Goal: Task Accomplishment & Management: Manage account settings

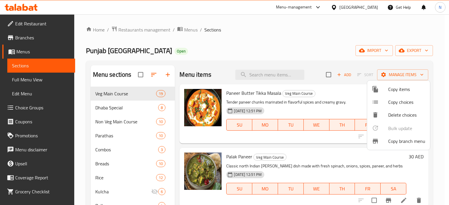
click at [98, 30] on div at bounding box center [224, 102] width 449 height 205
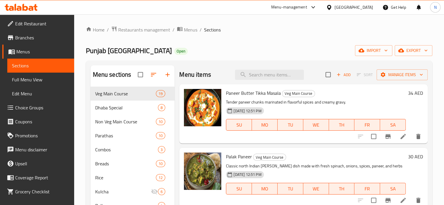
click at [339, 6] on div "United Arab Emirates" at bounding box center [354, 7] width 39 height 6
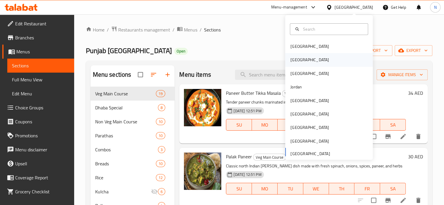
click at [297, 60] on div "[GEOGRAPHIC_DATA]" at bounding box center [310, 59] width 48 height 13
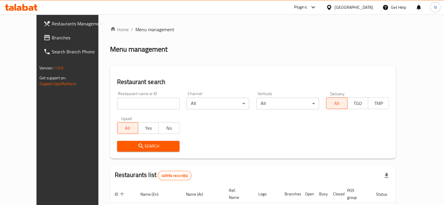
click at [148, 110] on div "Restaurant name or ID Restaurant name or ID" at bounding box center [149, 100] width 70 height 25
click at [150, 100] on input "search" at bounding box center [148, 104] width 63 height 12
paste input "كازوزتى"
type input "كازوزتى"
click button "Search" at bounding box center [148, 146] width 63 height 11
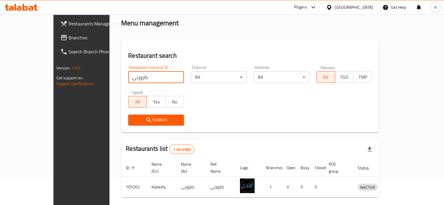
scroll to position [43, 0]
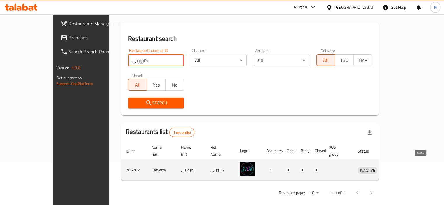
click at [400, 167] on link "enhanced table" at bounding box center [394, 170] width 11 height 7
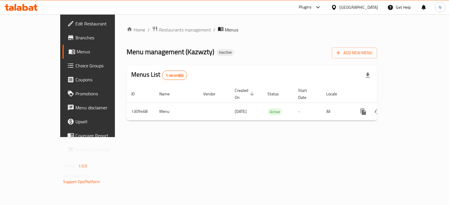
click at [75, 22] on span "Edit Restaurant" at bounding box center [102, 23] width 55 height 7
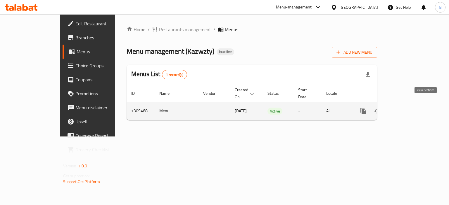
click at [408, 109] on icon "enhanced table" at bounding box center [405, 111] width 5 height 5
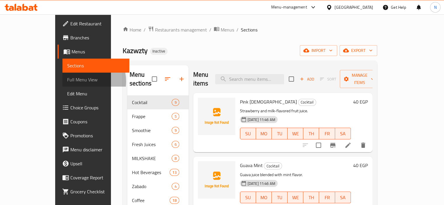
click at [67, 81] on span "Full Menu View" at bounding box center [96, 79] width 58 height 7
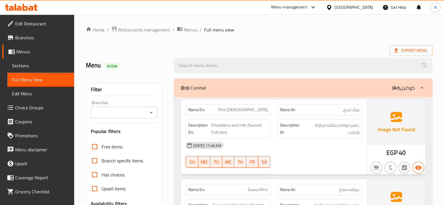
click at [347, 100] on div "Name En: Pink Lady Name Ar: بينك ليدي Description En: Strawberry and milk-flavo…" at bounding box center [274, 137] width 186 height 75
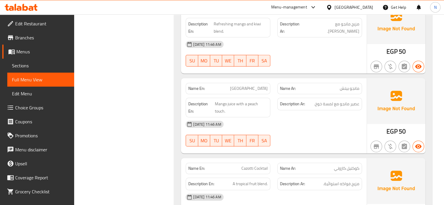
scroll to position [362, 0]
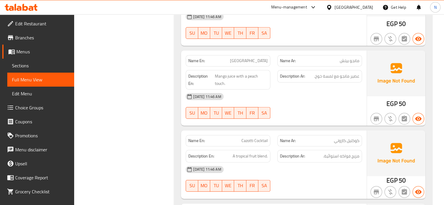
click at [311, 176] on div "03-09-2025 11:46 AM SU MO TU WE TH FR SA" at bounding box center [273, 179] width 183 height 33
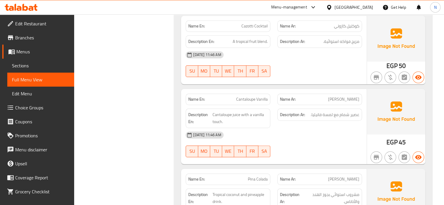
scroll to position [491, 0]
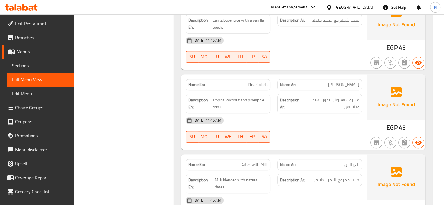
scroll to position [573, 0]
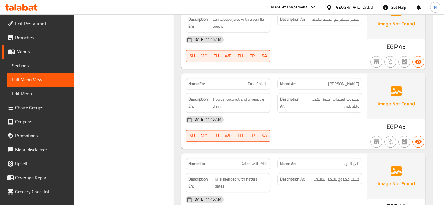
click at [318, 158] on div "Name Ar: بلح باللبن" at bounding box center [320, 163] width 85 height 11
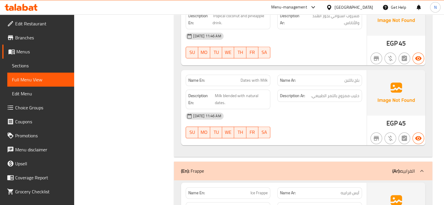
scroll to position [666, 0]
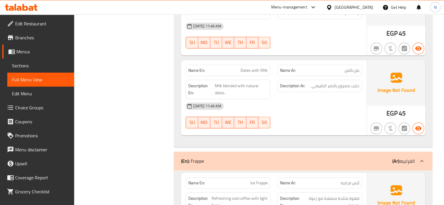
click at [332, 105] on div "03-09-2025 11:46 AM" at bounding box center [273, 106] width 183 height 14
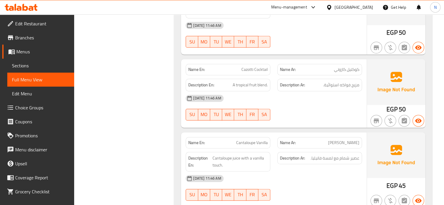
scroll to position [432, 0]
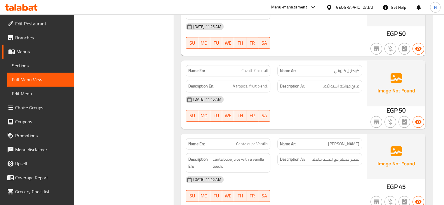
click at [308, 102] on div "03-09-2025 11:46 AM" at bounding box center [273, 100] width 183 height 14
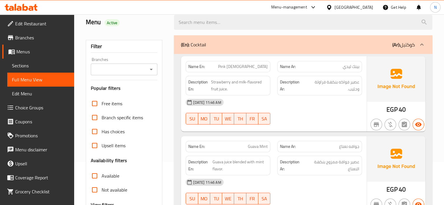
scroll to position [23, 0]
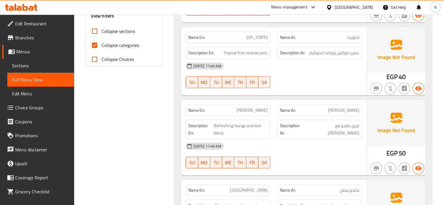
scroll to position [234, 0]
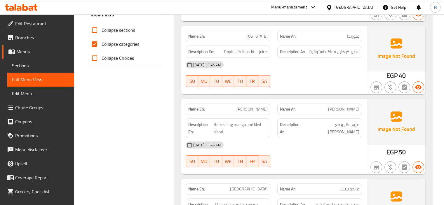
click at [299, 147] on div "03-09-2025 11:46 AM" at bounding box center [273, 145] width 183 height 14
click at [259, 110] on span "Mango Kiwi" at bounding box center [252, 109] width 31 height 6
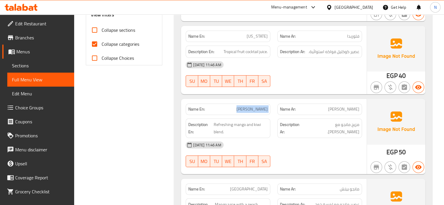
copy span "Mango Kiwi"
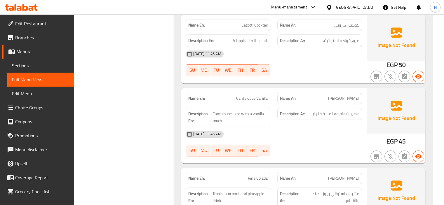
scroll to position [479, 0]
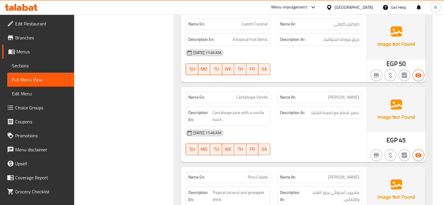
click at [305, 128] on div "03-09-2025 11:46 AM" at bounding box center [273, 133] width 183 height 14
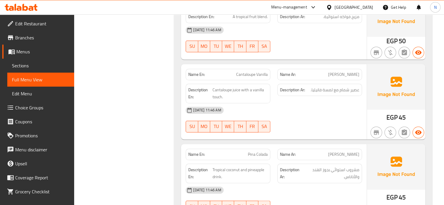
scroll to position [502, 0]
click at [328, 93] on div "Description Ar: عصير شمام مع لمسة فانيليا." at bounding box center [320, 89] width 85 height 13
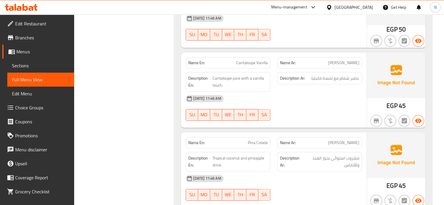
scroll to position [514, 0]
click at [252, 61] on span "Cantaloupe Vanilla" at bounding box center [252, 62] width 32 height 6
copy span "Cantaloupe Vanilla"
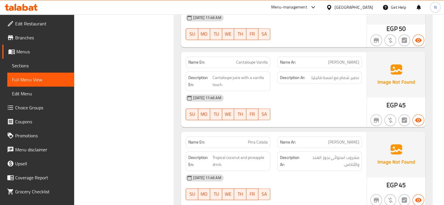
click at [342, 59] on span "[PERSON_NAME]" at bounding box center [343, 62] width 31 height 6
copy span "[PERSON_NAME]"
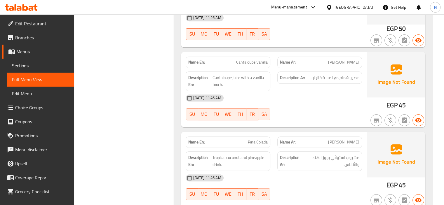
click at [250, 57] on div "Name En: Cantaloupe Vanilla" at bounding box center [228, 62] width 85 height 11
click at [249, 61] on span "Cantaloupe Vanilla" at bounding box center [252, 62] width 32 height 6
copy span "Cantaloupe Vanilla"
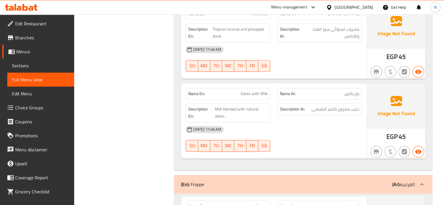
scroll to position [608, 0]
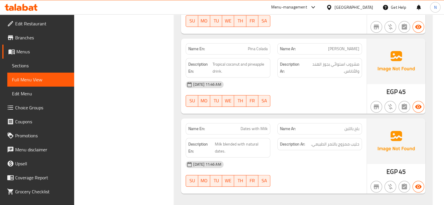
click at [294, 65] on strong "Description Ar:" at bounding box center [291, 68] width 22 height 14
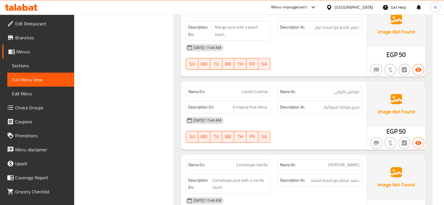
scroll to position [409, 0]
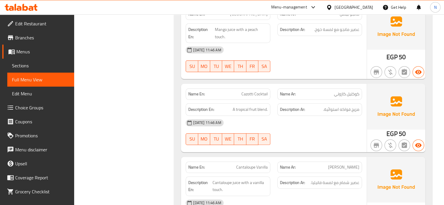
click at [345, 127] on div "[DATE] 11:46 AM" at bounding box center [273, 123] width 183 height 14
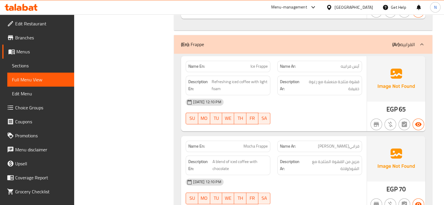
scroll to position [795, 0]
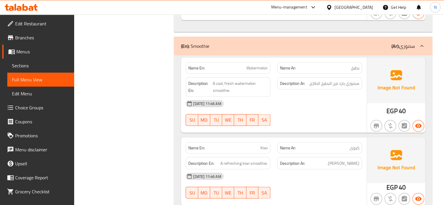
scroll to position [1215, 0]
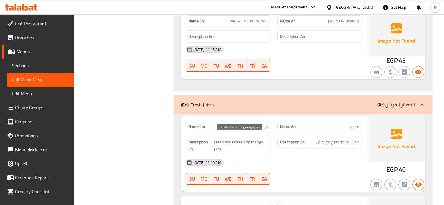
scroll to position [1881, 0]
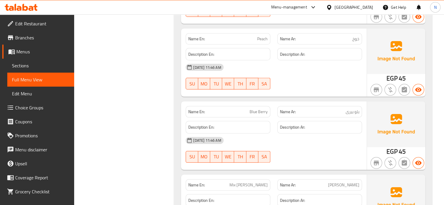
scroll to position [1718, 0]
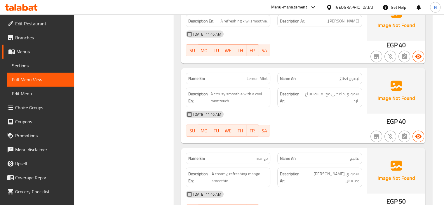
scroll to position [1355, 0]
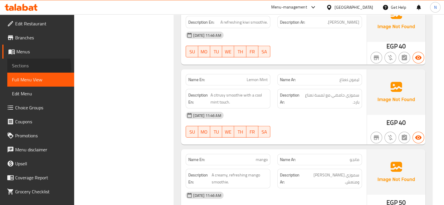
click at [25, 69] on span "Sections" at bounding box center [41, 65] width 58 height 7
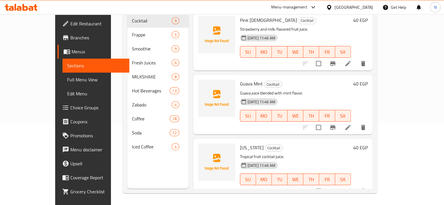
scroll to position [82, 0]
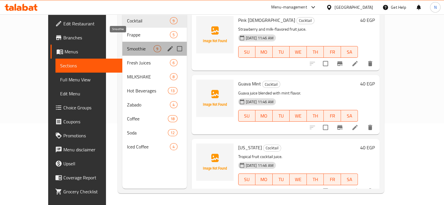
click at [127, 45] on span "Smoothie" at bounding box center [140, 48] width 27 height 7
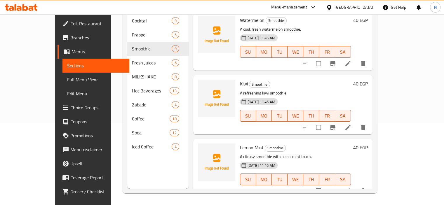
click at [312, 80] on h6 "Kiwi Smoothie" at bounding box center [295, 84] width 111 height 8
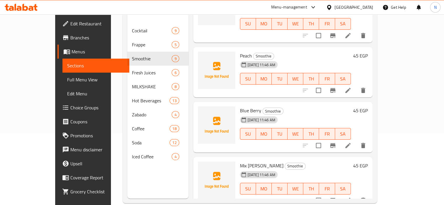
scroll to position [82, 0]
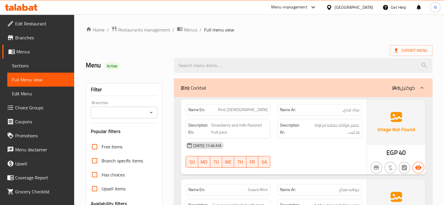
click at [22, 64] on span "Sections" at bounding box center [41, 65] width 58 height 7
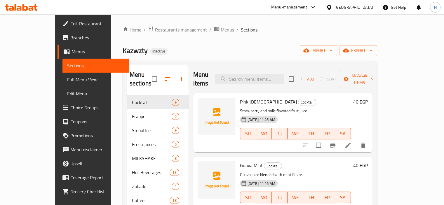
click at [219, 65] on div "Menu sections Cocktail 9 Frappe 5 Smoothie 9 Fresh Juices 6 MILKSHAKE 8 Hot Bev…" at bounding box center [250, 168] width 255 height 215
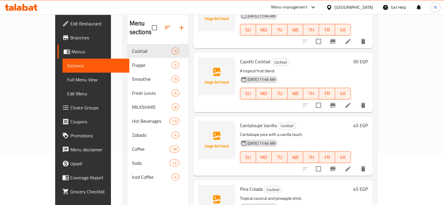
scroll to position [52, 0]
click at [352, 165] on icon at bounding box center [348, 168] width 7 height 7
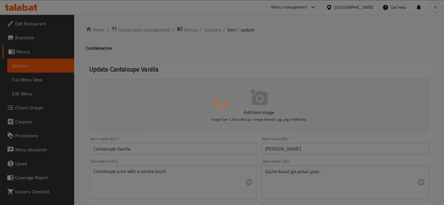
click at [99, 178] on div at bounding box center [222, 102] width 444 height 205
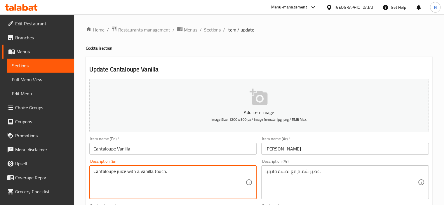
click at [115, 173] on textarea "Cantaloupe juice with a vanilla touch." at bounding box center [169, 183] width 152 height 28
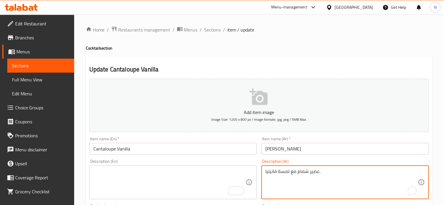
click at [266, 180] on textarea "عصير شمام مع لمسة فانيليا." at bounding box center [342, 183] width 152 height 28
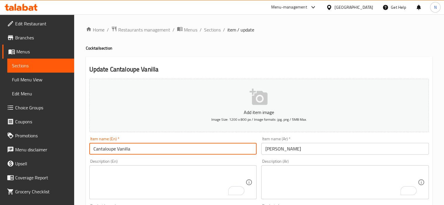
click at [221, 152] on input "Cantaloupe Vanilla" at bounding box center [173, 149] width 168 height 12
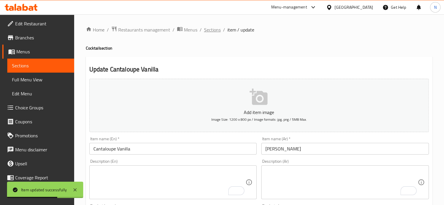
click at [209, 29] on span "Sections" at bounding box center [212, 29] width 17 height 7
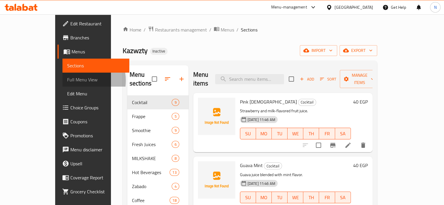
click at [67, 81] on span "Full Menu View" at bounding box center [96, 79] width 58 height 7
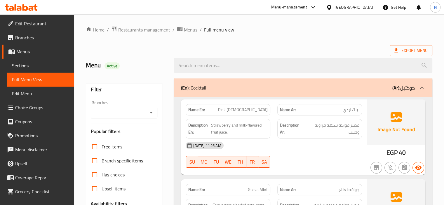
click at [191, 85] on p "(En): Cocktail" at bounding box center [193, 87] width 25 height 7
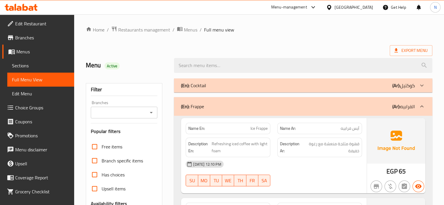
click at [187, 103] on b "(En):" at bounding box center [185, 106] width 8 height 9
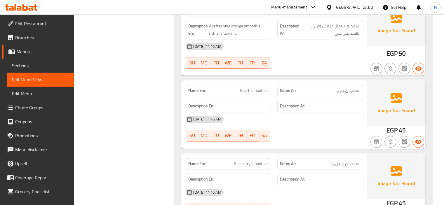
scroll to position [526, 0]
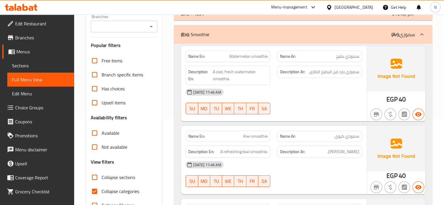
scroll to position [70, 0]
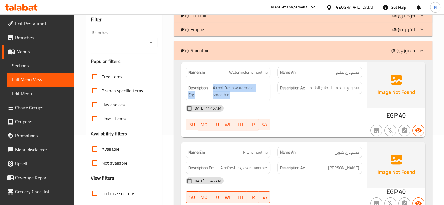
drag, startPoint x: 234, startPoint y: 93, endPoint x: 212, endPoint y: 82, distance: 24.8
click at [212, 82] on div "Description En: A cool, fresh watermelon smoothie." at bounding box center [228, 92] width 85 height 20
click at [243, 89] on span "A cool, fresh watermelon smoothie." at bounding box center [240, 91] width 55 height 14
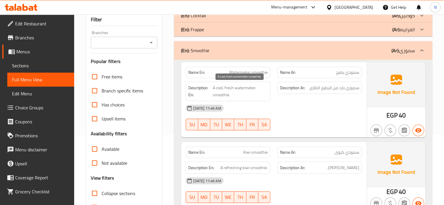
click at [235, 94] on span "A cool, fresh watermelon smoothie." at bounding box center [240, 91] width 55 height 14
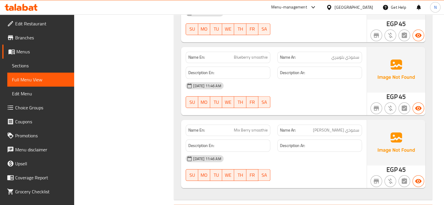
scroll to position [631, 0]
click at [325, 150] on div "Description Ar:" at bounding box center [320, 147] width 85 height 13
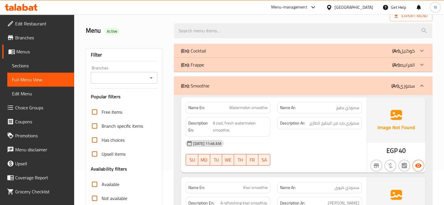
scroll to position [0, 0]
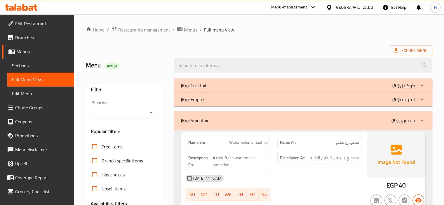
click at [264, 119] on div "(En): Smoothie (Ar): سموزی" at bounding box center [298, 120] width 234 height 7
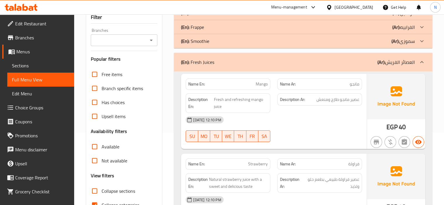
scroll to position [105, 0]
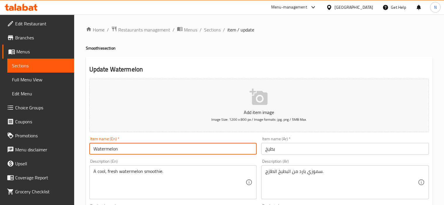
click at [128, 149] on input "Watermelon" at bounding box center [173, 149] width 168 height 12
click at [128, 149] on input "Watermelon smoothie" at bounding box center [173, 149] width 168 height 12
type input "Watermelon smoothie"
click at [263, 149] on input "بطيخ" at bounding box center [345, 149] width 168 height 12
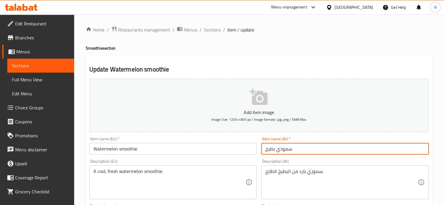
type input "سموذي بطيخ"
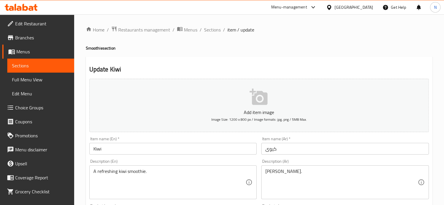
click at [263, 149] on input "كيوى" at bounding box center [345, 149] width 168 height 12
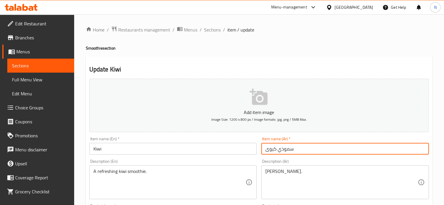
type input "سموذي كيوى"
click at [173, 155] on input "Kiwi" at bounding box center [173, 149] width 168 height 12
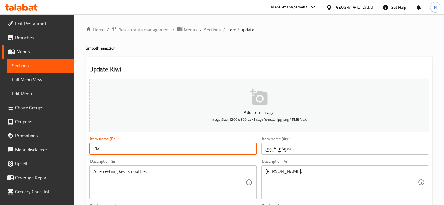
paste input "smoothie"
type input "Kiwi smoothie"
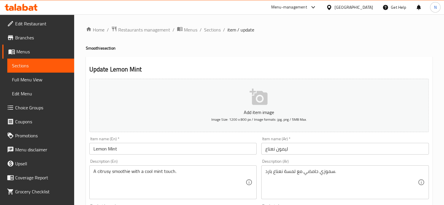
click at [153, 148] on input "Lemon Mint" at bounding box center [173, 149] width 168 height 12
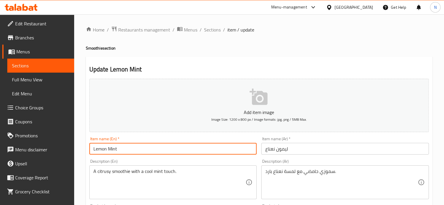
paste input "smoothie"
type input "Lemon Mint smoothie"
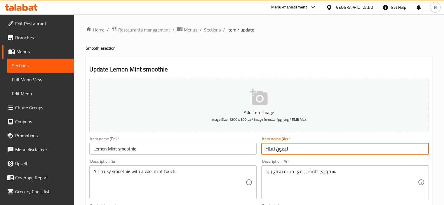
click at [266, 150] on input "ليمون نعناع" at bounding box center [345, 149] width 168 height 12
type input "سموذي ليمون نعناع"
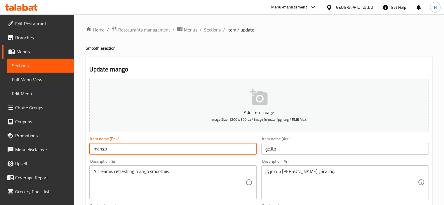
click at [141, 153] on input "mango" at bounding box center [173, 149] width 168 height 12
paste input "smoothie"
type input "mango smoothie"
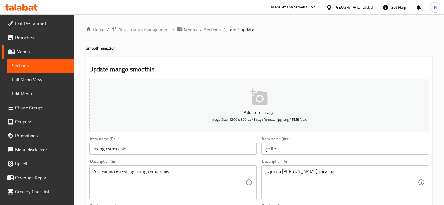
click at [261, 149] on div "Item name (Ar)   * مانجو Item name (Ar) *" at bounding box center [345, 146] width 172 height 22
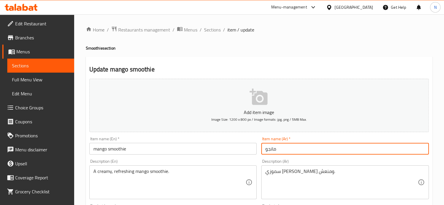
click at [263, 149] on input "مانجو" at bounding box center [345, 149] width 168 height 12
type input "سموذي مانجو"
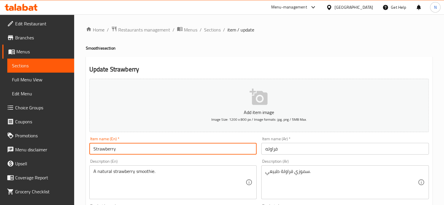
click at [138, 152] on input "Strawberry" at bounding box center [173, 149] width 168 height 12
paste input "smoothie"
type input "Strawberry smoothie"
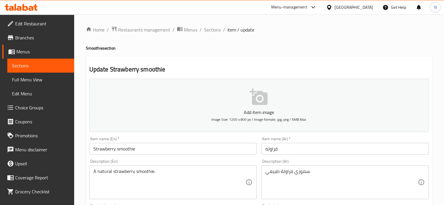
click at [257, 150] on div "Item name (En)   * Strawberry smoothie Item name (En) *" at bounding box center [173, 146] width 172 height 22
click at [263, 148] on input "فراوله" at bounding box center [345, 149] width 168 height 12
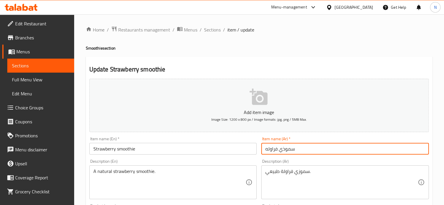
type input "سموذي فراوله"
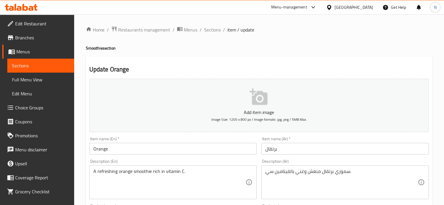
click at [168, 145] on input "Orange" at bounding box center [173, 149] width 168 height 12
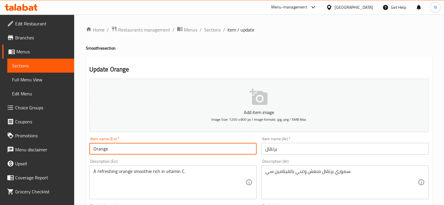
paste input "smoothie"
type input "Orange smoothie"
click at [261, 150] on div "Item name (Ar)   * برتقال Item name (Ar) *" at bounding box center [345, 146] width 172 height 22
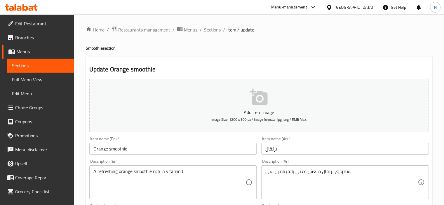
click at [266, 150] on input "برتقال" at bounding box center [345, 149] width 168 height 12
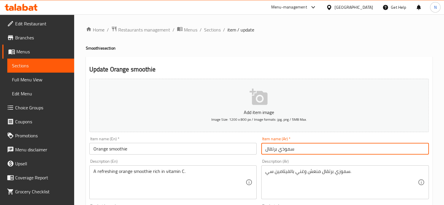
type input "سموذي برتقال"
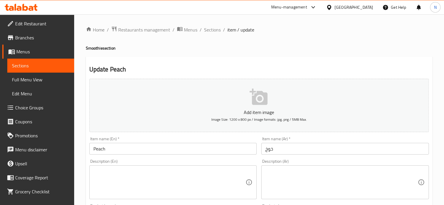
click at [117, 150] on input "Peach" at bounding box center [173, 149] width 168 height 12
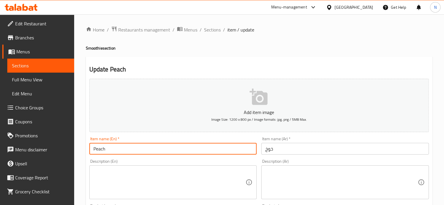
paste input "smoothie"
type input "Peach smoothie"
click at [262, 150] on input "خوخ" at bounding box center [345, 149] width 168 height 12
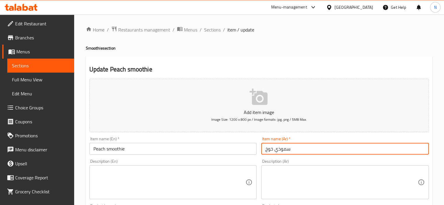
type input "سموذي خوخ"
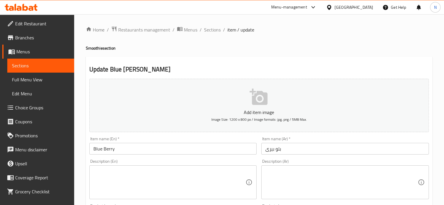
click at [133, 152] on input "Blue Berry" at bounding box center [173, 149] width 168 height 12
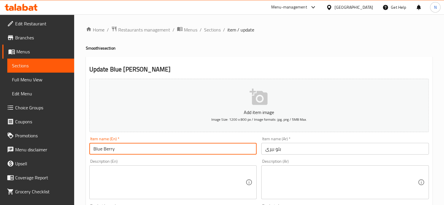
click at [103, 150] on input "Blue Berry" at bounding box center [173, 149] width 168 height 12
click at [122, 148] on input "Blueberry" at bounding box center [173, 149] width 168 height 12
paste input "smoothie"
type input "Blueberry smoothie"
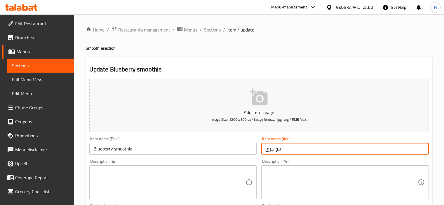
click at [263, 146] on input "بلو بیری" at bounding box center [345, 149] width 168 height 12
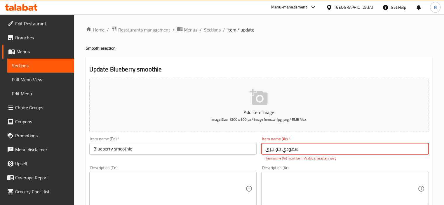
drag, startPoint x: 282, startPoint y: 150, endPoint x: 235, endPoint y: 150, distance: 47.0
click at [235, 150] on div "Add item image Image Size: 1200 x 800 px / Image formats: jpg, png / 5MB Max. I…" at bounding box center [259, 206] width 344 height 258
click at [271, 149] on input "سموذي بلو بیری" at bounding box center [345, 149] width 168 height 12
type input "سموذي بلوبيري"
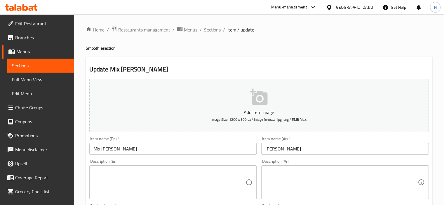
click at [118, 150] on input "Mix [PERSON_NAME]" at bounding box center [173, 149] width 168 height 12
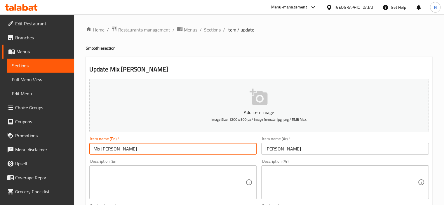
paste input "smoothie"
type input "Mix Berry smoothie"
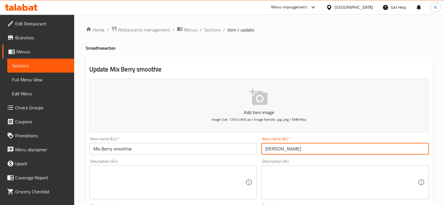
click at [261, 149] on input "[PERSON_NAME]" at bounding box center [345, 149] width 168 height 12
type input "سموذي [PERSON_NAME]"
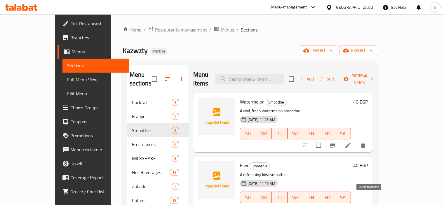
scroll to position [82, 0]
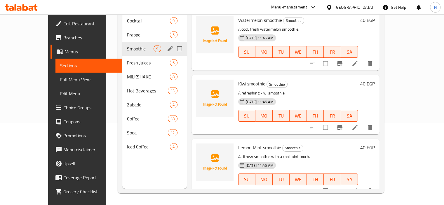
click at [168, 46] on icon "edit" at bounding box center [170, 48] width 5 height 5
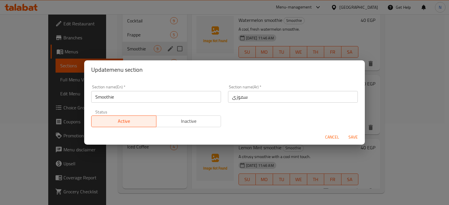
click at [233, 95] on input "سموزی" at bounding box center [293, 97] width 130 height 12
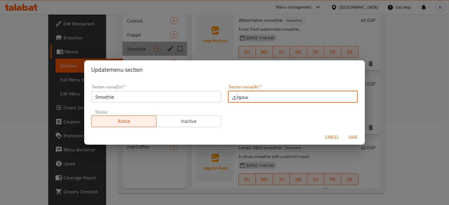
click at [230, 96] on input "سموذی" at bounding box center [293, 97] width 130 height 12
click at [344, 132] on button "Save" at bounding box center [353, 137] width 19 height 11
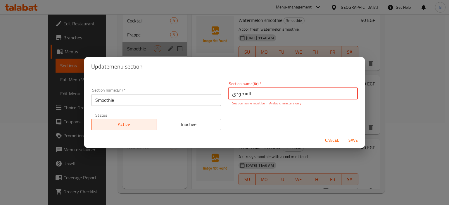
drag, startPoint x: 232, startPoint y: 96, endPoint x: 221, endPoint y: 96, distance: 11.7
click at [221, 96] on div "Section name(En)   * Smoothie Section name(En) * Section name(Ar)   * السموذی S…" at bounding box center [224, 106] width 273 height 56
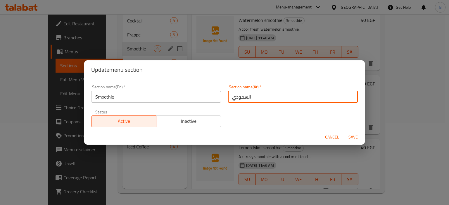
type input "السموذي"
click at [344, 132] on button "Save" at bounding box center [353, 137] width 19 height 11
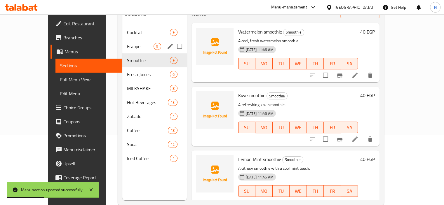
scroll to position [58, 0]
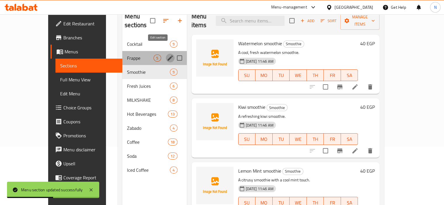
click at [167, 55] on icon "edit" at bounding box center [170, 58] width 7 height 7
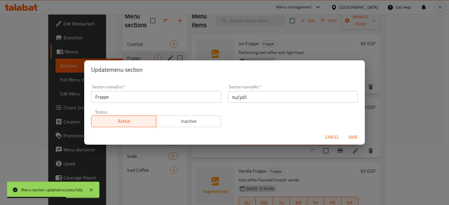
click at [142, 50] on div "Update menu section Section name(En)   * Frappe Section name(En) * Section name…" at bounding box center [224, 102] width 449 height 205
click at [159, 36] on div "Update menu section Section name(En)   * Frappe Section name(En) * Section name…" at bounding box center [224, 102] width 449 height 205
click at [330, 134] on span "Cancel" at bounding box center [332, 137] width 14 height 7
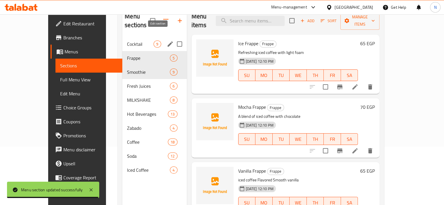
click at [168, 41] on icon "edit" at bounding box center [170, 43] width 5 height 5
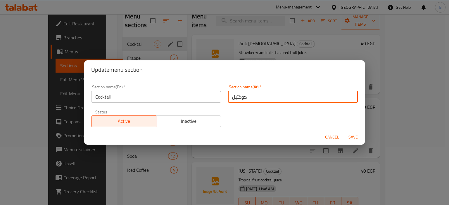
click at [228, 96] on input "كوكتيل" at bounding box center [293, 97] width 130 height 12
type input "الكوكتيل"
click at [344, 132] on button "Save" at bounding box center [353, 137] width 19 height 11
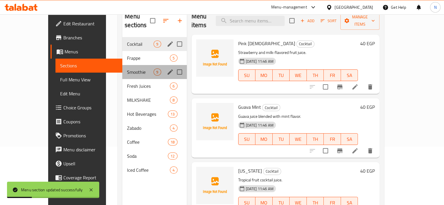
click at [126, 67] on div "Smoothie 9" at bounding box center [154, 72] width 64 height 14
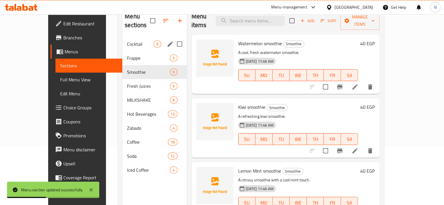
click at [244, 98] on div "Kiwi smoothie Smoothie A refreshing kiwi smoothie. 03-09-2025 11:46 AM SU MO TU…" at bounding box center [286, 127] width 188 height 59
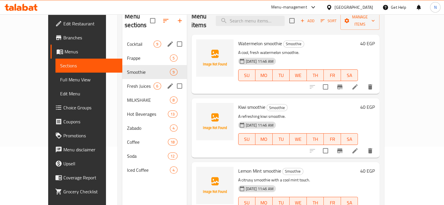
drag, startPoint x: 150, startPoint y: 81, endPoint x: 119, endPoint y: 80, distance: 30.4
click at [150, 81] on div "Fresh Juices 6" at bounding box center [154, 86] width 64 height 14
click at [127, 83] on span "Fresh Juices" at bounding box center [140, 86] width 27 height 7
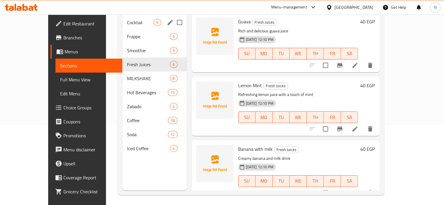
scroll to position [192, 0]
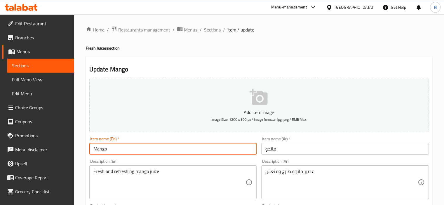
click at [92, 150] on input "Mango" at bounding box center [173, 149] width 168 height 12
click at [142, 148] on input "fresh Mango" at bounding box center [173, 149] width 168 height 12
type input "fresh Mango juice"
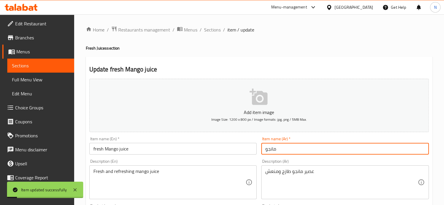
click at [263, 151] on input "مانجو" at bounding box center [345, 149] width 168 height 12
click at [264, 149] on input "عصير مانجو" at bounding box center [345, 149] width 168 height 12
click at [304, 150] on input "عصير مانجو" at bounding box center [345, 149] width 168 height 12
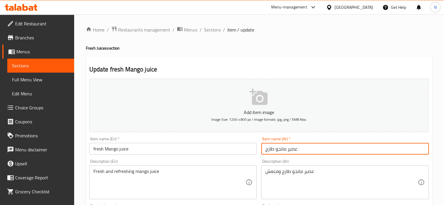
type input "عصير مانجو طازج"
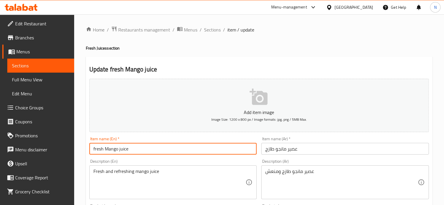
click at [214, 152] on input "fresh Mango juice" at bounding box center [173, 149] width 168 height 12
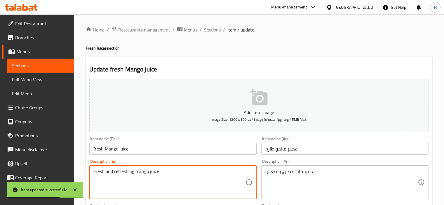
click at [123, 173] on textarea "Fresh and refreshing mango juice" at bounding box center [169, 183] width 152 height 28
click at [281, 177] on textarea "عصير مانجو طازج ومنعش" at bounding box center [342, 183] width 152 height 28
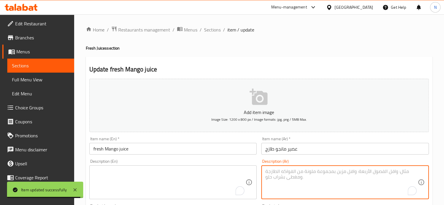
click at [177, 166] on div "Description (En)" at bounding box center [173, 183] width 168 height 34
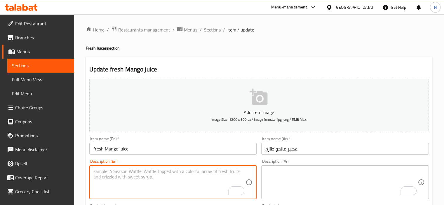
click at [141, 183] on textarea "To enrich screen reader interactions, please activate Accessibility in Grammarl…" at bounding box center [169, 183] width 152 height 28
paste textarea "Made from the freshest, ripest mangos محضرة من أنضر وأنضج المانجو"
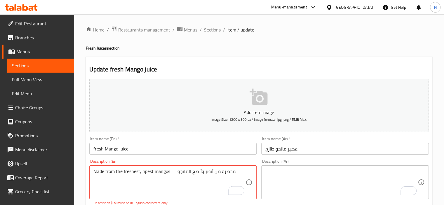
drag, startPoint x: 173, startPoint y: 168, endPoint x: 238, endPoint y: 168, distance: 64.8
click at [238, 168] on div "Made from the freshest, ripest mangos محضرة من أنضر وأنضج المانجو Description (…" at bounding box center [173, 183] width 168 height 34
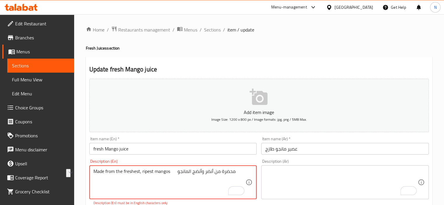
drag, startPoint x: 175, startPoint y: 173, endPoint x: 235, endPoint y: 173, distance: 59.6
click at [235, 173] on textarea "Made from the freshest, ripest mangos محضرة من أنضر وأنضج المانجو" at bounding box center [169, 183] width 152 height 28
type textarea "Made from the freshest, ripest mangos"
click at [312, 169] on textarea "To enrich screen reader interactions, please activate Accessibility in Grammarl…" at bounding box center [342, 183] width 152 height 28
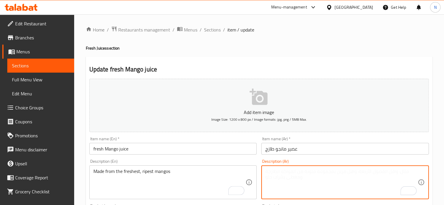
paste textarea "محضرة من أنضر وأنضج المانجو"
type textarea "محضرة من أنضر وأنضج المانجو"
click at [208, 153] on input "fresh Mango juice" at bounding box center [173, 149] width 168 height 12
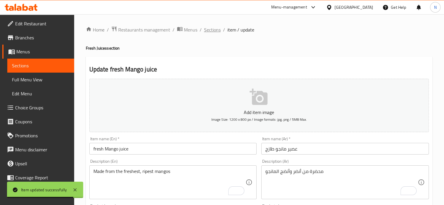
click at [209, 28] on span "Sections" at bounding box center [212, 29] width 17 height 7
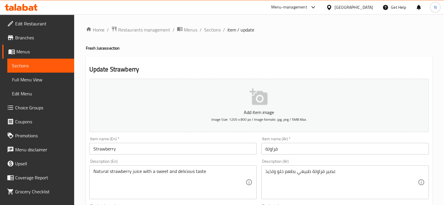
click at [93, 150] on input "Strawberry" at bounding box center [173, 149] width 168 height 12
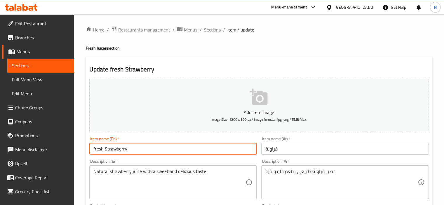
click at [134, 151] on input "fresh Strawberry" at bounding box center [173, 149] width 168 height 12
type input "fresh Strawberry juice"
click at [263, 150] on input "فراولة" at bounding box center [345, 149] width 168 height 12
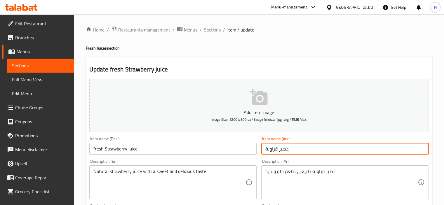
click at [298, 148] on input "عصير فراولة" at bounding box center [345, 149] width 168 height 12
type input "عصير فراولة طازج"
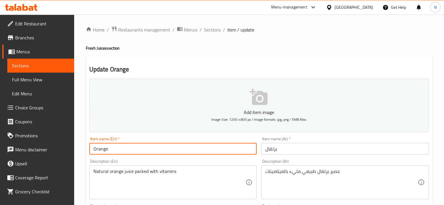
click at [91, 149] on input "Orange" at bounding box center [173, 149] width 168 height 12
click at [131, 146] on input "fresh Orange" at bounding box center [173, 149] width 168 height 12
type input "fresh Orange juice"
click at [264, 151] on input "برتقال" at bounding box center [345, 149] width 168 height 12
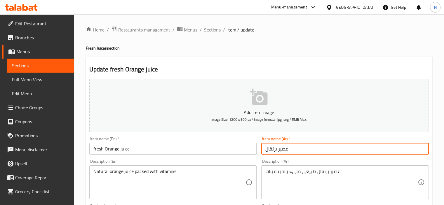
click at [301, 150] on input "عصير برتقال" at bounding box center [345, 149] width 168 height 12
type input "عصير برتقال طازج"
click at [219, 146] on input "fresh Orange juice" at bounding box center [173, 149] width 168 height 12
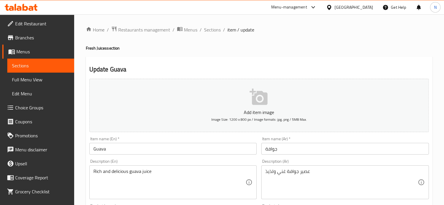
click at [94, 155] on input "Guava" at bounding box center [173, 149] width 168 height 12
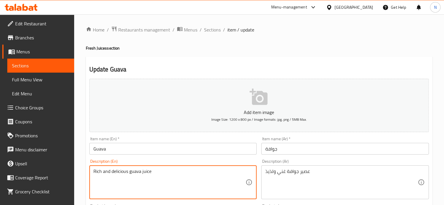
click at [98, 169] on textarea "Rich and delicious guava juice" at bounding box center [169, 183] width 152 height 28
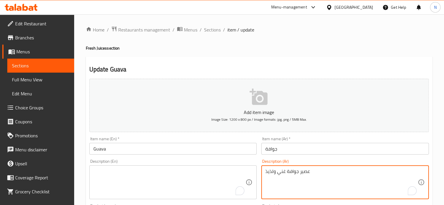
click at [268, 173] on textarea "عصير جوافة غني ولذيذ" at bounding box center [342, 183] width 152 height 28
click at [91, 152] on input "Guava" at bounding box center [173, 149] width 168 height 12
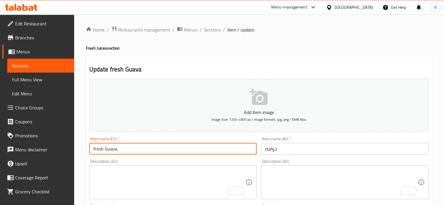
click at [130, 146] on input "fresh Guava" at bounding box center [173, 149] width 168 height 12
type input "fresh Guava juice"
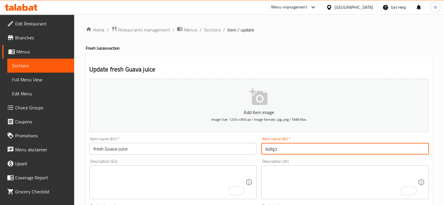
click at [263, 148] on input "جوافة" at bounding box center [345, 149] width 168 height 12
click at [297, 148] on input "عصير جوافة" at bounding box center [345, 149] width 168 height 12
click at [143, 153] on input "fresh Guava juice" at bounding box center [173, 149] width 168 height 12
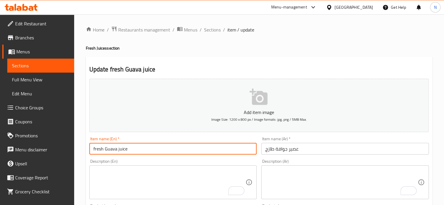
click at [143, 153] on input "fresh Guava juice" at bounding box center [173, 149] width 168 height 12
click at [176, 152] on input "fresh Guava juice" at bounding box center [173, 149] width 168 height 12
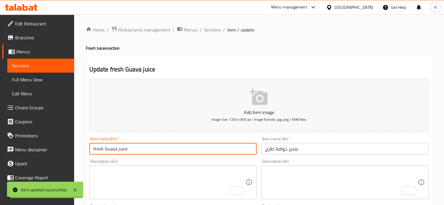
click at [127, 142] on div "Item name (En)   * fresh Guava juice Item name (En) *" at bounding box center [173, 146] width 168 height 18
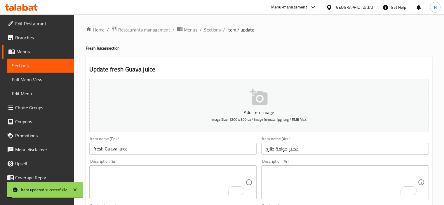
click at [127, 142] on div "Item name (En)   * fresh Guava juice Item name (En) *" at bounding box center [173, 146] width 168 height 18
click at [121, 153] on input "fresh Guava juice" at bounding box center [173, 149] width 168 height 12
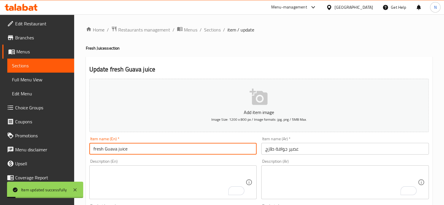
click at [121, 153] on input "fresh Guava juice" at bounding box center [173, 149] width 168 height 12
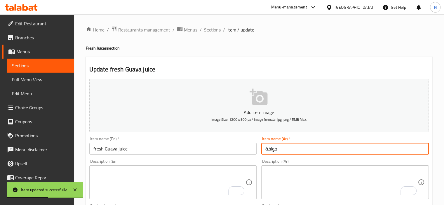
type input "جوافة"
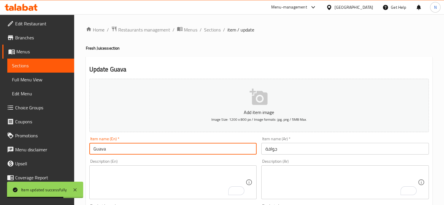
type input "Guava"
type textarea "عصير جوافة غني ولذيذ"
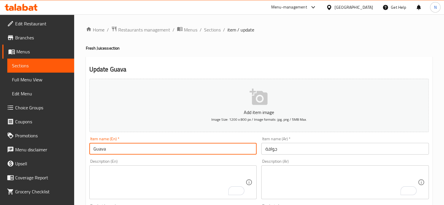
click at [92, 152] on input "Guava" at bounding box center [173, 149] width 168 height 12
click at [103, 151] on input "fresh Guava" at bounding box center [173, 149] width 168 height 12
click at [131, 150] on input "fresh Guava" at bounding box center [173, 149] width 168 height 12
type input "fresh Guava juice"
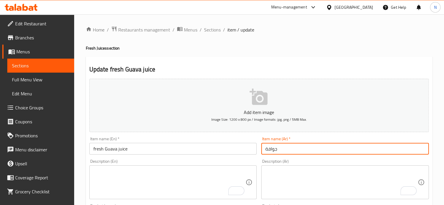
click at [265, 152] on input "جوافة" at bounding box center [345, 149] width 168 height 12
click at [304, 150] on input "عصير جوافة" at bounding box center [345, 149] width 168 height 12
type input "عصير جوافة طازج"
click at [161, 171] on textarea "To enrich screen reader interactions, please activate Accessibility in Grammarl…" at bounding box center [169, 183] width 152 height 28
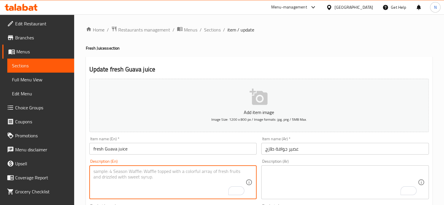
click at [154, 146] on input "fresh Guava juice" at bounding box center [173, 149] width 168 height 12
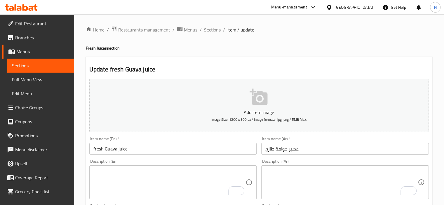
click at [193, 148] on input "fresh Guava juice" at bounding box center [173, 149] width 168 height 12
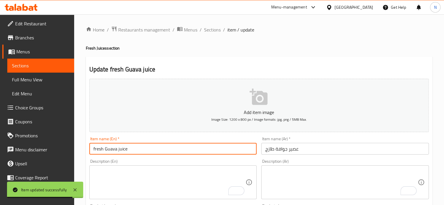
click at [117, 150] on input "fresh Guava juice" at bounding box center [173, 149] width 168 height 12
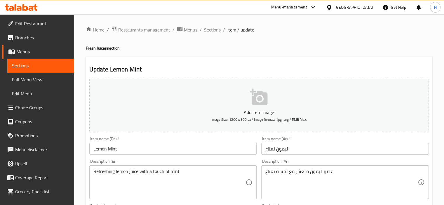
click at [88, 149] on div "Item name (En)   * Lemon Mint Item name (En) *" at bounding box center [173, 146] width 172 height 22
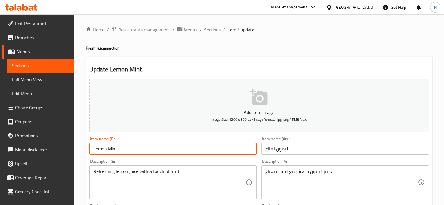
click at [93, 149] on input "Lemon Mint" at bounding box center [173, 149] width 168 height 12
click at [145, 147] on input "fresh Lemon Mint" at bounding box center [173, 149] width 168 height 12
type input "fresh Lemon Mint juice"
click at [262, 150] on input "ليمون نعناع" at bounding box center [345, 149] width 168 height 12
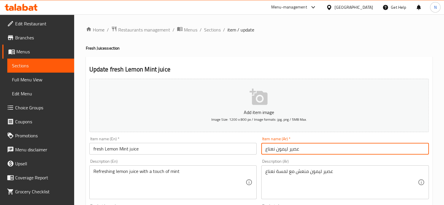
click at [316, 152] on input "عصير ليمون نعناع" at bounding box center [345, 149] width 168 height 12
type input "عصير ليمون نعناع طازج"
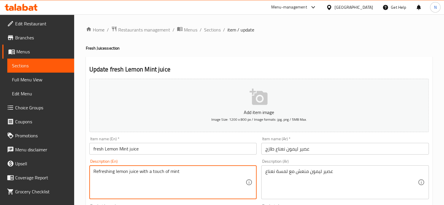
click at [157, 176] on textarea "Refreshing lemon juice with a touch of mint" at bounding box center [169, 183] width 152 height 28
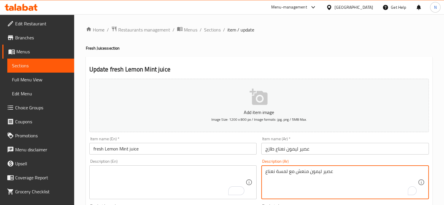
click at [270, 177] on textarea "عصير ليمون منعش مع لمسة نعناع" at bounding box center [342, 183] width 152 height 28
click at [103, 151] on input "fresh Lemon Mint juice" at bounding box center [173, 149] width 168 height 12
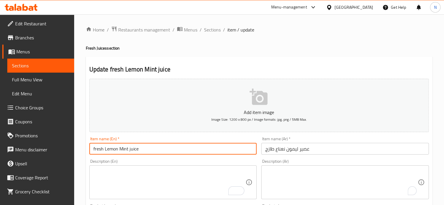
click at [103, 151] on input "fresh Lemon Mint juice" at bounding box center [173, 149] width 168 height 12
click at [188, 183] on textarea "To enrich screen reader interactions, please activate Accessibility in Grammarl…" at bounding box center [169, 183] width 152 height 28
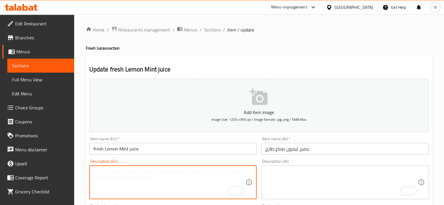
paste textarea "Made with a blend of fresh lemons, mint, and a touch of sweetness مصنوع من مزيج…"
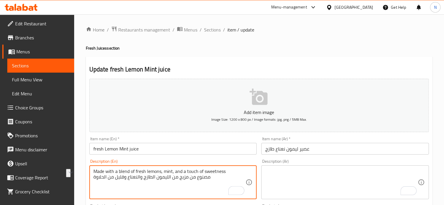
drag, startPoint x: 219, startPoint y: 180, endPoint x: 82, endPoint y: 184, distance: 136.8
type textarea "Made with a blend of fresh lemons, mint, and a touch of sweetness"
click at [299, 164] on div "Description (Ar) Description (Ar)" at bounding box center [345, 179] width 168 height 40
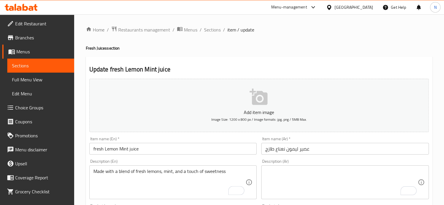
click at [291, 169] on textarea "To enrich screen reader interactions, please activate Accessibility in Grammarl…" at bounding box center [342, 183] width 152 height 28
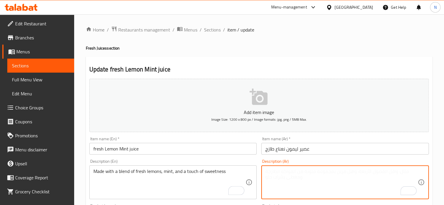
paste textarea "مصنوع من مزيج من الليمون الطازج والنعناع وقليل من الحلاوة"
type textarea "مصنوع من مزيج من الليمون الطازج والنعناع وقليل من الحلاوة"
click at [218, 149] on input "fresh Lemon Mint juice" at bounding box center [173, 149] width 168 height 12
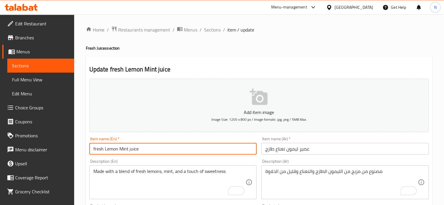
click at [158, 149] on input "fresh Lemon Mint juice" at bounding box center [173, 149] width 168 height 12
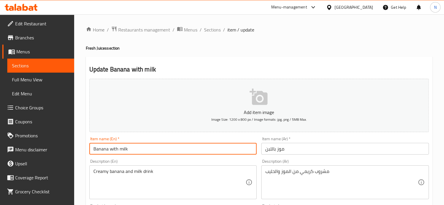
click at [92, 152] on input "Banana with milk" at bounding box center [173, 149] width 168 height 12
click at [144, 148] on input "fresh Banana with milk" at bounding box center [173, 149] width 168 height 12
type input "fresh Banana with milk juice"
click at [265, 150] on input "موز باللبن" at bounding box center [345, 149] width 168 height 12
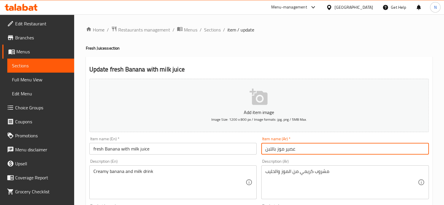
click at [304, 152] on input "عصير موز باللبن" at bounding box center [345, 149] width 168 height 12
type input "عصير موز باللبن طازج"
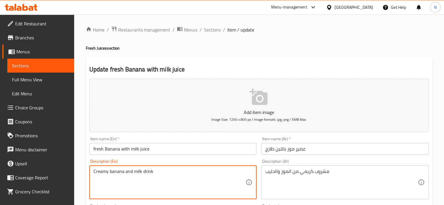
click at [118, 175] on textarea "Creamy banana and milk drink" at bounding box center [169, 183] width 152 height 28
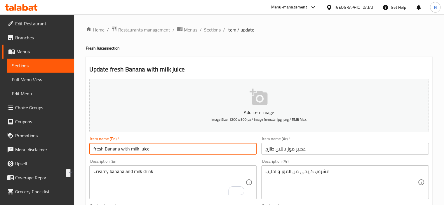
click at [161, 148] on input "fresh Banana with milk juice" at bounding box center [173, 149] width 168 height 12
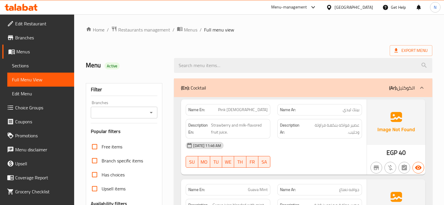
scroll to position [105, 0]
click at [161, 106] on div "Filter Branches Branches Popular filters Free items Branch specific items Has c…" at bounding box center [124, 191] width 77 height 216
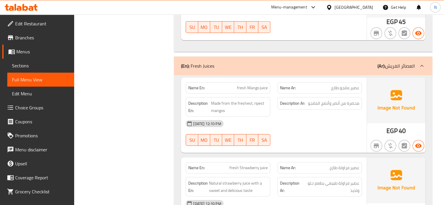
scroll to position [1928, 0]
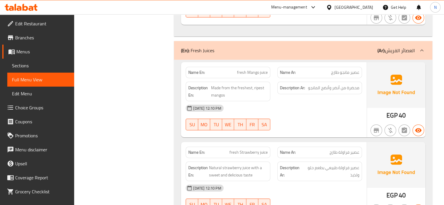
copy span "fresh Mango juice"
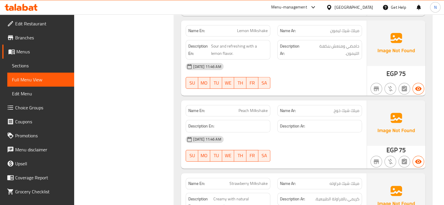
scroll to position [2723, 0]
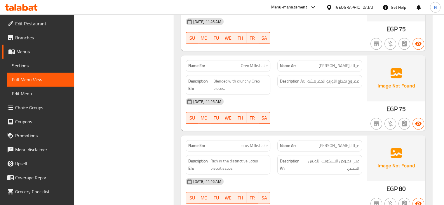
scroll to position [2933, 0]
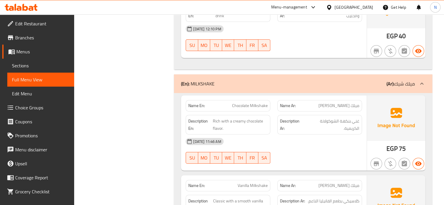
scroll to position [2407, 0]
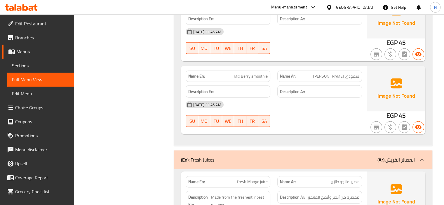
scroll to position [1799, 0]
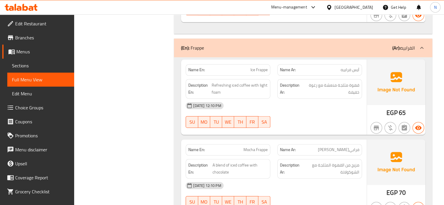
scroll to position [771, 0]
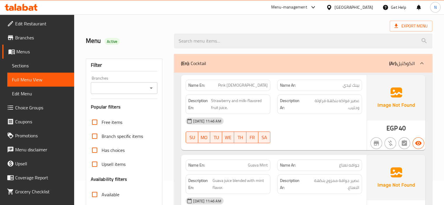
scroll to position [0, 0]
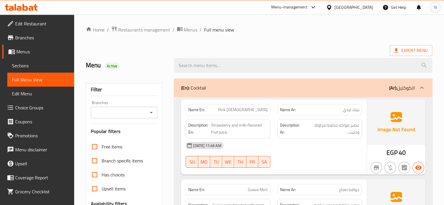
click at [264, 81] on div "(En): Cocktail (Ar): الكوكتيل" at bounding box center [303, 88] width 259 height 19
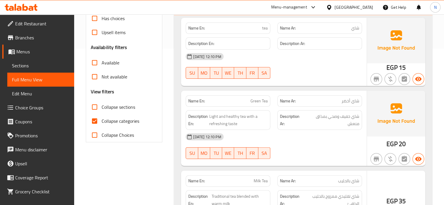
scroll to position [140, 0]
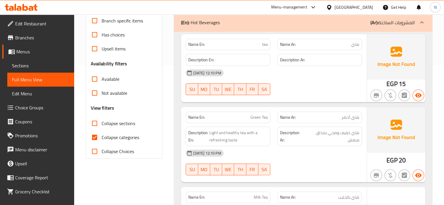
click at [394, 134] on img at bounding box center [396, 130] width 58 height 46
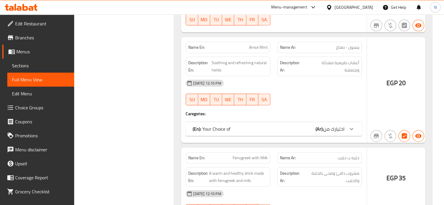
scroll to position [374, 0]
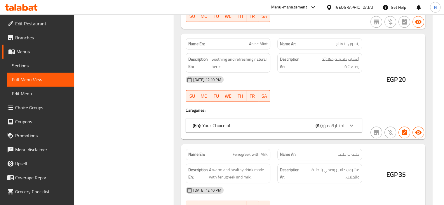
click at [310, 129] on div "(En): Your Choice of (Ar): اختيارك من" at bounding box center [274, 126] width 176 height 14
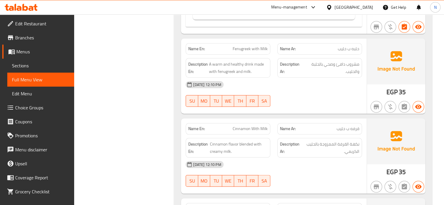
scroll to position [596, 0]
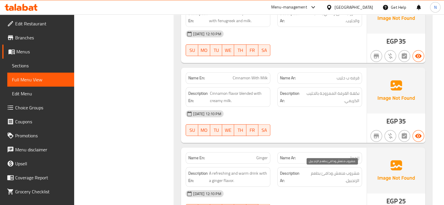
click at [336, 173] on span "مشروب منعش ودافئ بطعم الزنجبيل." at bounding box center [332, 177] width 56 height 14
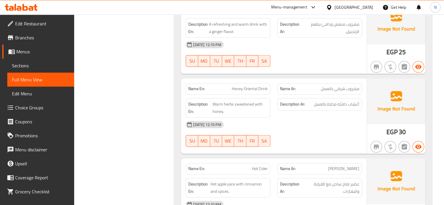
scroll to position [783, 0]
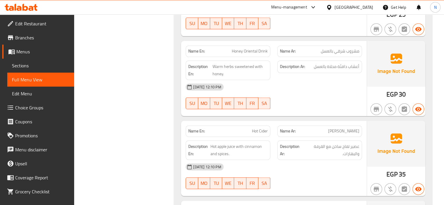
click at [314, 137] on div "Description Ar: عصير تفاح ساخن مع القرفة والبهارات." at bounding box center [320, 150] width 92 height 27
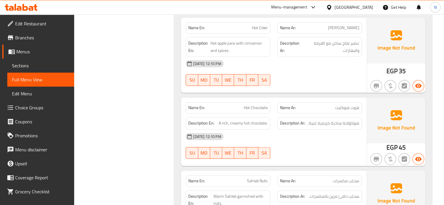
scroll to position [911, 0]
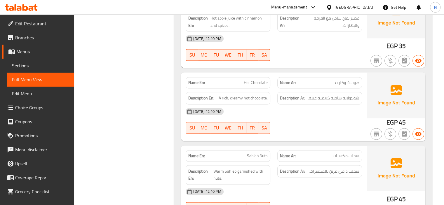
click at [313, 136] on div "Name En: Hot Chocolate Name Ar: هوت شوكليت Description En: A rich, creamy hot c…" at bounding box center [274, 106] width 186 height 68
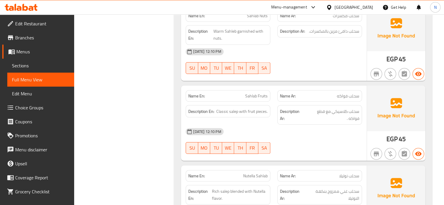
scroll to position [1087, 0]
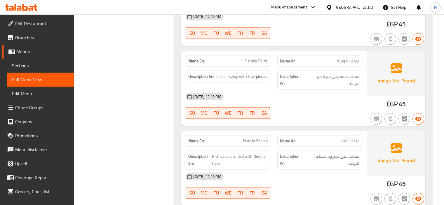
click at [307, 143] on div "Name Ar: سحلب نوتيلا" at bounding box center [320, 140] width 85 height 11
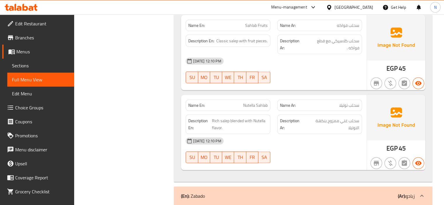
scroll to position [1122, 0]
click at [301, 141] on div "[DATE] 12:10 PM" at bounding box center [273, 142] width 183 height 14
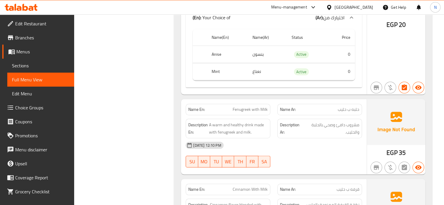
scroll to position [495, 0]
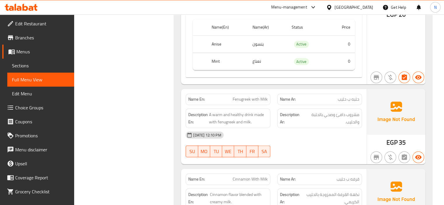
click at [355, 100] on span "حلبه ب حليب" at bounding box center [349, 99] width 22 height 6
copy span "حلبه"
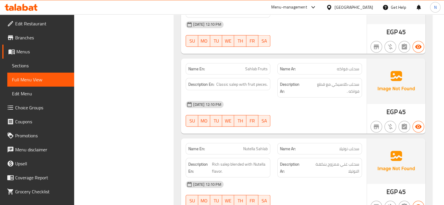
scroll to position [1076, 0]
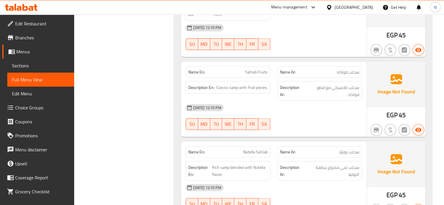
click at [296, 146] on div "Name Ar: سحلب نوتيلا" at bounding box center [320, 151] width 85 height 11
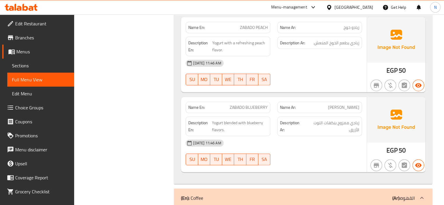
scroll to position [1485, 0]
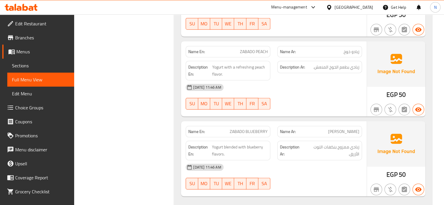
scroll to position [1449, 0]
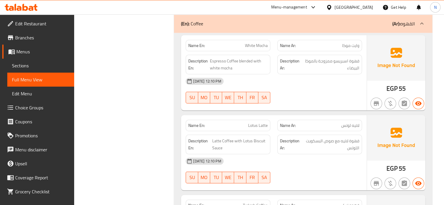
scroll to position [1648, 0]
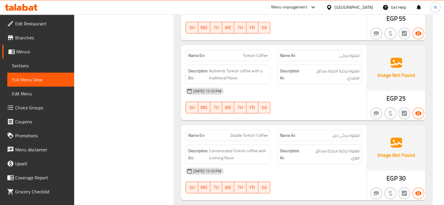
scroll to position [1800, 0]
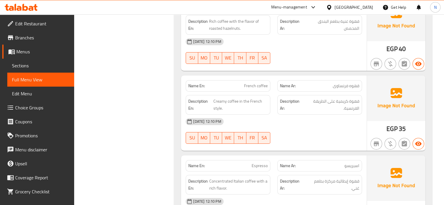
scroll to position [2010, 0]
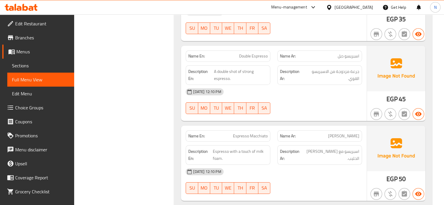
scroll to position [2209, 0]
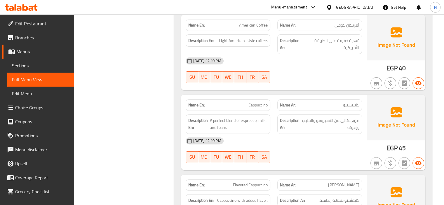
scroll to position [2396, 0]
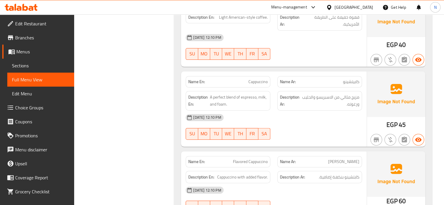
scroll to position [2419, 0]
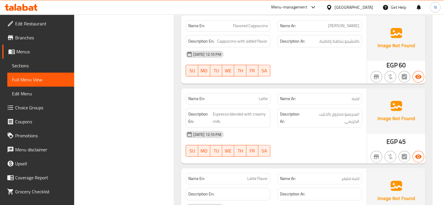
scroll to position [2571, 0]
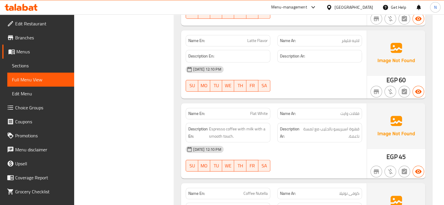
scroll to position [2688, 0]
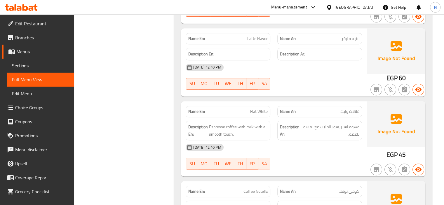
click at [265, 109] on span "Flat White" at bounding box center [259, 112] width 18 height 6
copy span "Flat White"
click at [299, 151] on div "03-09-2025 12:10 PM SU MO TU WE TH FR SA" at bounding box center [273, 157] width 183 height 33
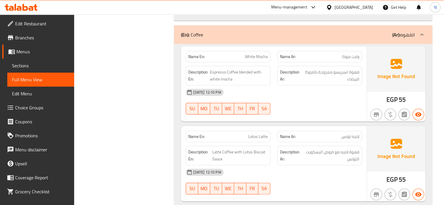
scroll to position [1648, 0]
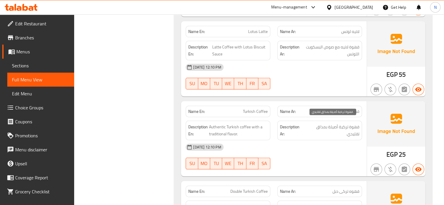
scroll to position [1753, 0]
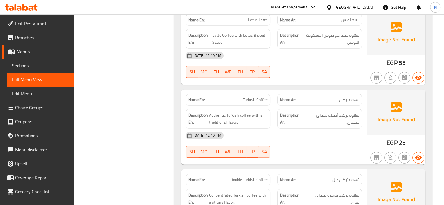
copy span "Turkish Coffee"
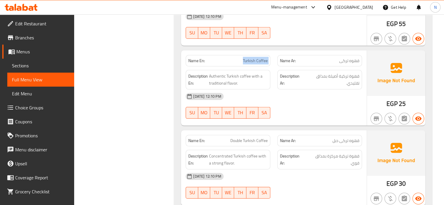
scroll to position [1788, 0]
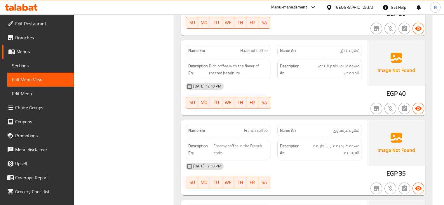
scroll to position [1964, 0]
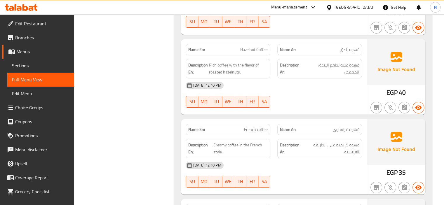
copy span "French coffee"
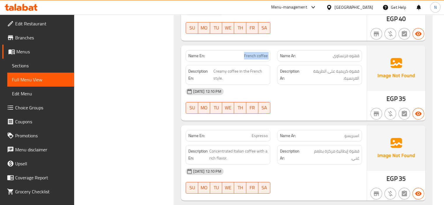
scroll to position [2057, 0]
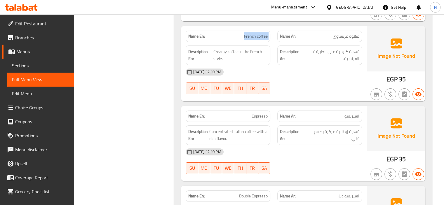
click at [166, 83] on div "Filter Branches Branches Popular filters Free items Branch specific items Has c…" at bounding box center [126, 156] width 89 height 4277
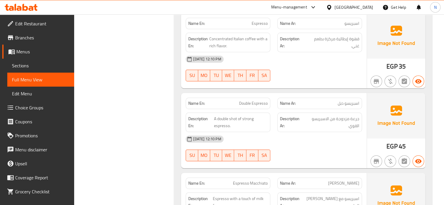
scroll to position [2151, 0]
copy span "Double Espresso"
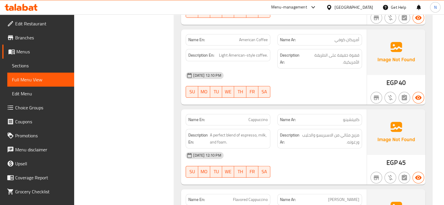
scroll to position [2373, 0]
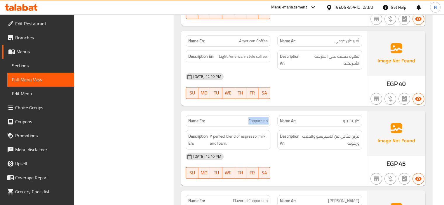
copy span "Cappuccino"
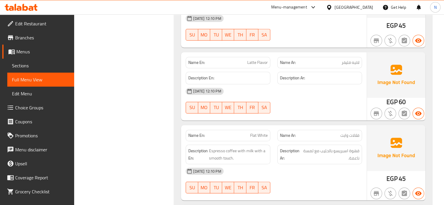
scroll to position [2665, 0]
click at [296, 111] on div "Name En: Latte Flavor Name Ar: لاتيه فليفر Description En: Description Ar: 03-0…" at bounding box center [274, 86] width 186 height 68
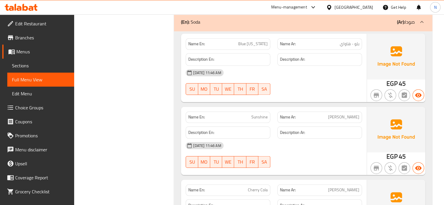
scroll to position [3167, 0]
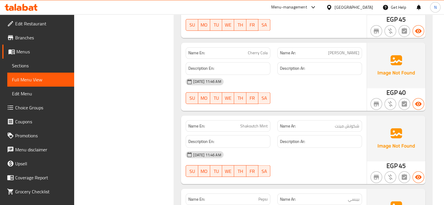
scroll to position [3249, 0]
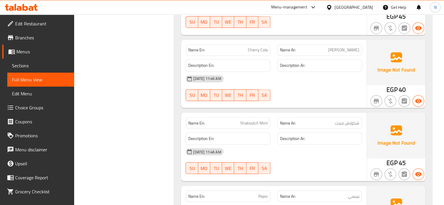
copy span "Shakoutch Mint"
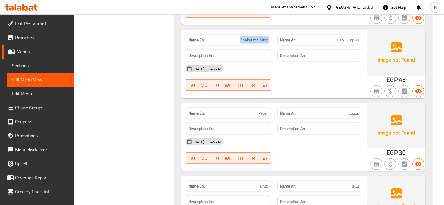
scroll to position [3331, 0]
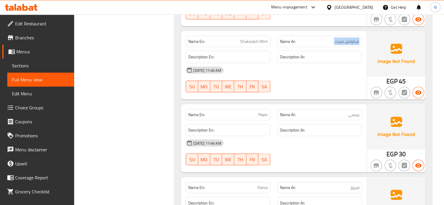
copy span "شكوتش مينت"
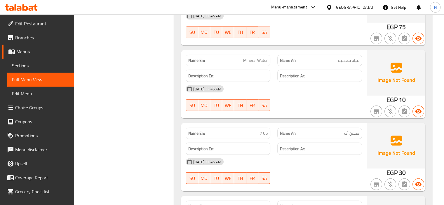
scroll to position [3751, 0]
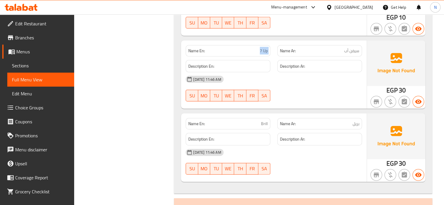
scroll to position [3845, 0]
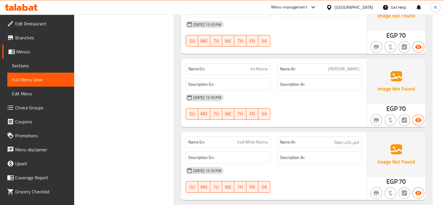
scroll to position [4140, 0]
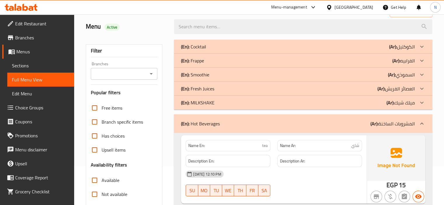
click at [191, 50] on p "(En): MILKSHAKE" at bounding box center [193, 46] width 25 height 7
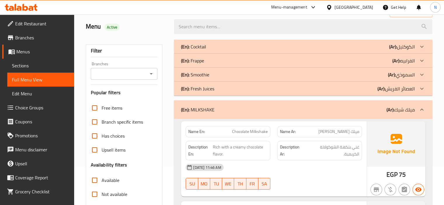
scroll to position [51, 0]
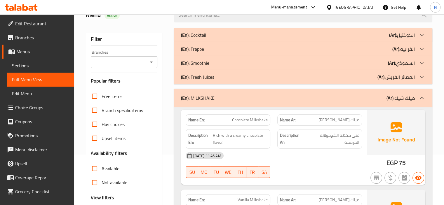
click at [190, 100] on p "(En): MILKSHAKE" at bounding box center [198, 98] width 34 height 7
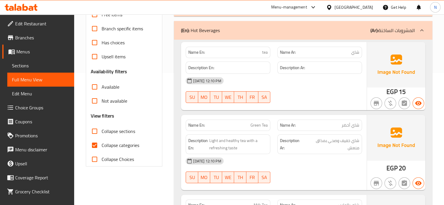
scroll to position [121, 0]
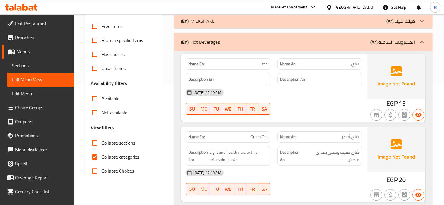
click at [198, 42] on p "(En): Hot Beverages" at bounding box center [200, 42] width 39 height 7
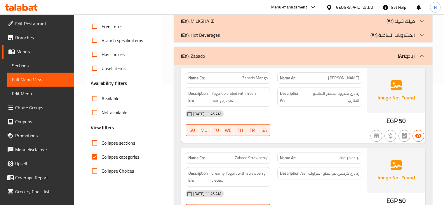
click at [206, 62] on div "(En): Zabado (Ar): زبادو" at bounding box center [303, 56] width 259 height 19
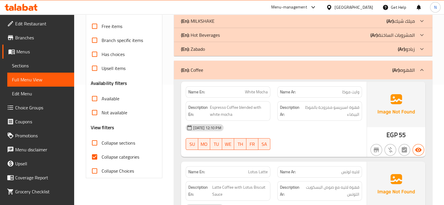
click at [199, 70] on p "(En): Coffee" at bounding box center [192, 70] width 22 height 7
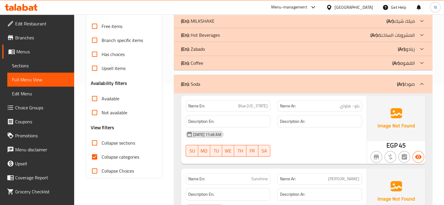
click at [193, 86] on p "(En): Soda" at bounding box center [190, 84] width 19 height 7
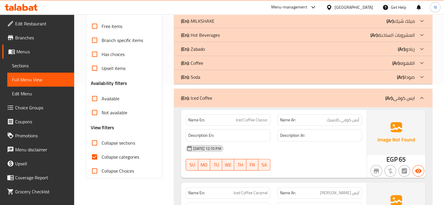
click at [208, 89] on div "(En): Iced Coffee (Ar): ايس كوفى" at bounding box center [303, 98] width 259 height 19
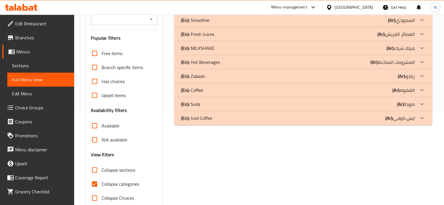
scroll to position [47, 0]
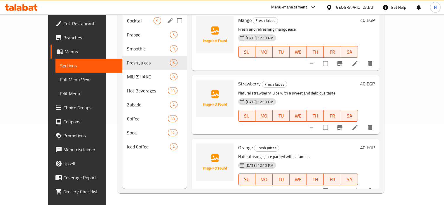
scroll to position [192, 0]
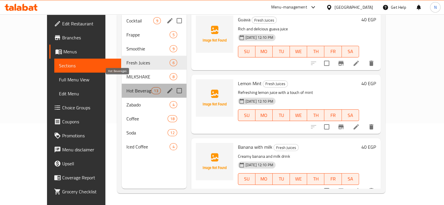
click at [126, 87] on span "Hot Beverages" at bounding box center [138, 90] width 25 height 7
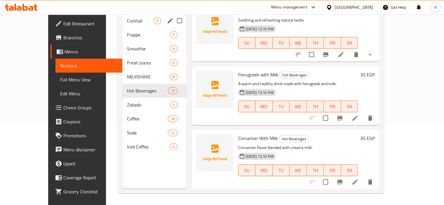
click at [291, 87] on div "[DATE] 12:10 PM SU MO TU WE TH FR SA" at bounding box center [298, 103] width 125 height 32
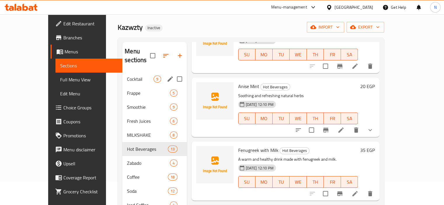
scroll to position [175, 0]
click at [127, 160] on span "Zabado" at bounding box center [140, 163] width 27 height 7
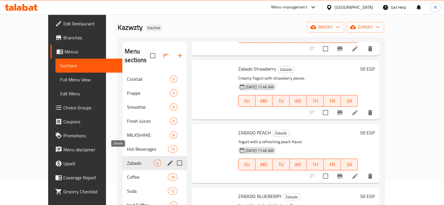
scroll to position [64, 0]
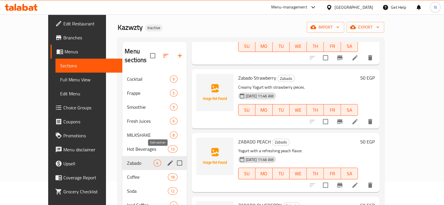
click at [167, 160] on icon "edit" at bounding box center [170, 163] width 7 height 7
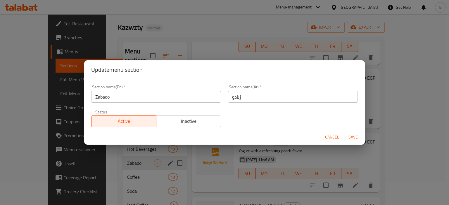
click at [255, 98] on input "زبادو" at bounding box center [293, 97] width 130 height 12
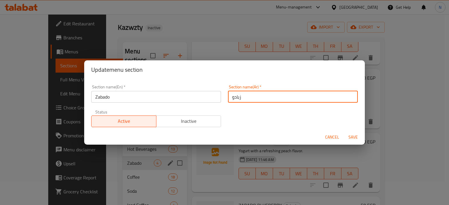
click at [230, 97] on input "زبادو" at bounding box center [293, 97] width 130 height 12
type input "الزبادو"
click at [344, 132] on button "Save" at bounding box center [353, 137] width 19 height 11
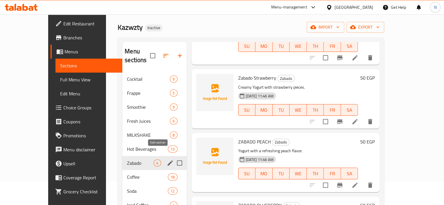
click at [167, 160] on icon "edit" at bounding box center [170, 163] width 7 height 7
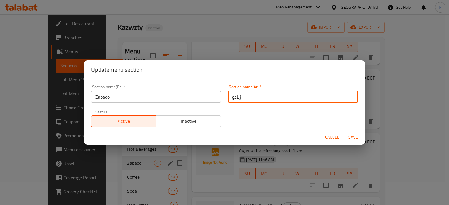
click at [228, 99] on input "زبادو" at bounding box center [293, 97] width 130 height 12
type input "الزبادو"
click at [344, 132] on button "Save" at bounding box center [353, 137] width 19 height 11
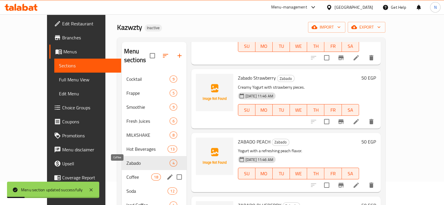
click at [126, 174] on span "Coffee" at bounding box center [138, 177] width 25 height 7
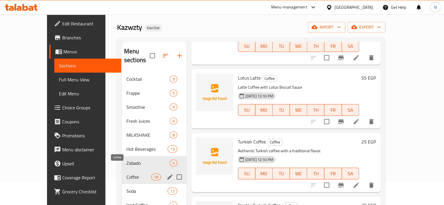
click at [126, 174] on span "Coffee" at bounding box center [138, 177] width 25 height 7
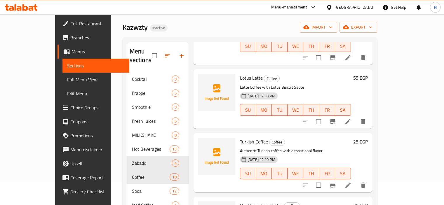
click at [310, 154] on div "03-09-2025 12:10 PM SU MO TU WE TH FR SA" at bounding box center [296, 170] width 116 height 32
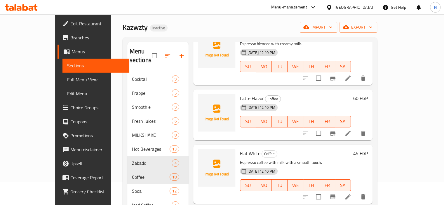
click at [352, 194] on icon at bounding box center [348, 197] width 7 height 7
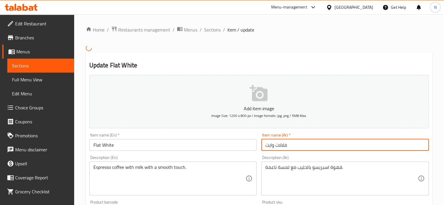
click at [280, 144] on input "فلالات وايت" at bounding box center [345, 145] width 168 height 12
type input "فلات وايت"
click at [235, 146] on input "Flat White" at bounding box center [173, 145] width 168 height 12
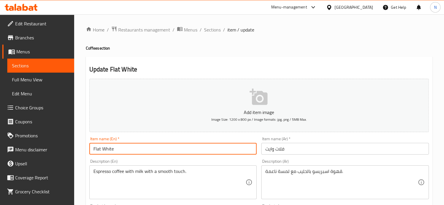
click at [164, 148] on input "Flat White" at bounding box center [173, 149] width 168 height 12
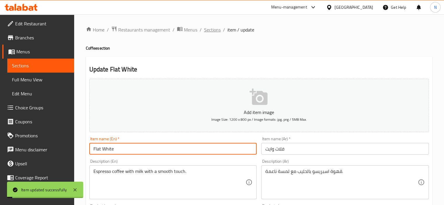
click at [210, 29] on span "Sections" at bounding box center [212, 29] width 17 height 7
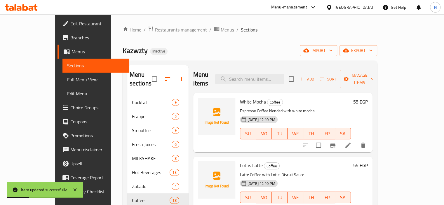
scroll to position [82, 0]
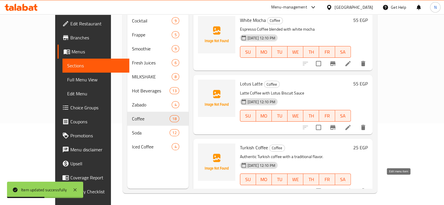
click at [351, 189] on icon at bounding box center [348, 191] width 5 height 5
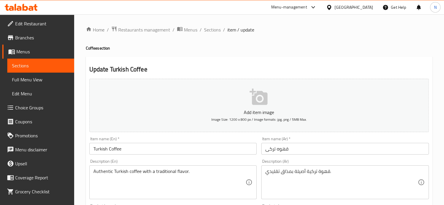
click at [152, 171] on textarea "Authentic Turkish coffee with a traditional flavor." at bounding box center [169, 183] width 152 height 28
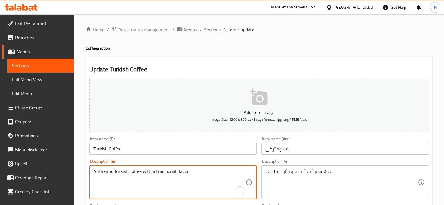
click at [152, 171] on textarea "Authentic Turkish coffee with a traditional flavor." at bounding box center [169, 183] width 152 height 28
paste textarea "Coffee made by brewing finely ground coffee beans in water without filtering قه…"
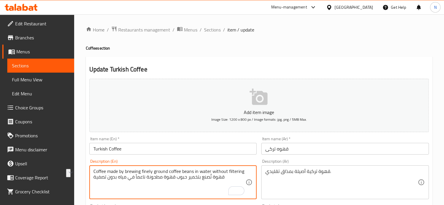
drag, startPoint x: 228, startPoint y: 179, endPoint x: 89, endPoint y: 182, distance: 139.4
click at [89, 182] on div "Coffee made by brewing finely ground coffee beans in water without filtering قه…" at bounding box center [173, 183] width 168 height 34
type textarea "Coffee made by brewing finely ground coffee beans in water without filtering"
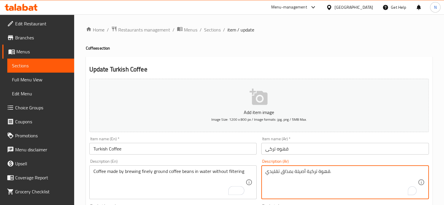
click at [304, 170] on textarea "قهوة تركية أصيلة بمذاق تقليدي." at bounding box center [342, 183] width 152 height 28
paste textarea "ُصنع بتخمير حبوب قهوة مطحونة ناعماً في مياه بدون تصفية"
type textarea "قهوة تُصنع بتخمير حبوب قهوة مطحونة ناعماً في مياه بدون تصفية"
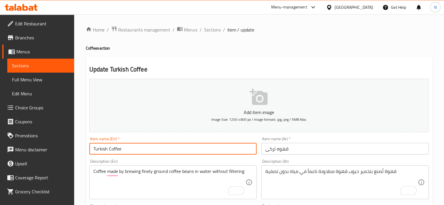
click at [204, 151] on input "Turkish Coffee" at bounding box center [173, 149] width 168 height 12
click at [206, 31] on span "Sections" at bounding box center [212, 29] width 17 height 7
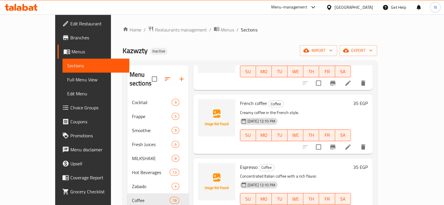
scroll to position [330, 0]
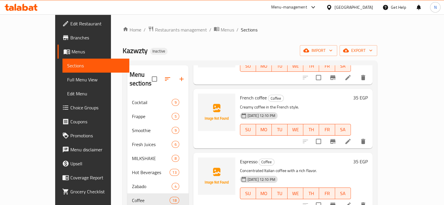
click at [352, 138] on icon at bounding box center [348, 141] width 7 height 7
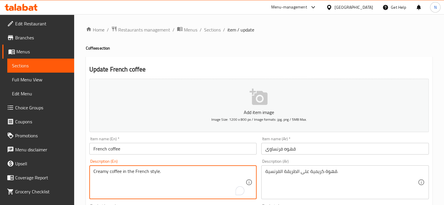
click at [146, 171] on textarea "Creamy coffee in the French style." at bounding box center [169, 183] width 152 height 28
paste textarea "Strong, dark roast coffee and milk قهوة وحليب محمصان"
drag, startPoint x: 175, startPoint y: 173, endPoint x: 215, endPoint y: 173, distance: 40.3
click at [215, 173] on textarea "Strong, dark roast coffee and milk قهوة وحليب محمصان" at bounding box center [169, 183] width 152 height 28
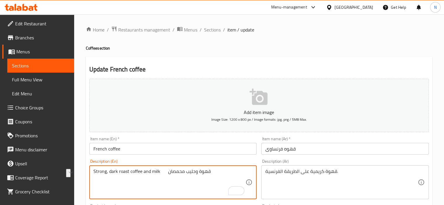
click at [164, 173] on textarea "Strong, dark roast coffee and milk قهوة وحليب محمصان" at bounding box center [169, 183] width 152 height 28
drag, startPoint x: 164, startPoint y: 173, endPoint x: 214, endPoint y: 174, distance: 50.3
click at [214, 174] on textarea "Strong, dark roast coffee and milk قهوة وحليب محمصان" at bounding box center [169, 183] width 152 height 28
click at [229, 169] on textarea "Strong, dark roast coffee and milkصان" at bounding box center [169, 183] width 152 height 28
drag, startPoint x: 200, startPoint y: 171, endPoint x: 160, endPoint y: 172, distance: 39.7
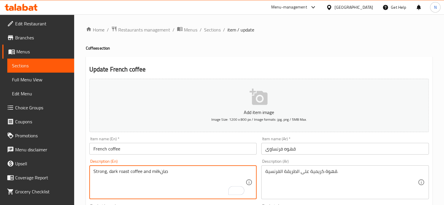
click at [160, 172] on textarea "Strong, dark roast coffee and milkصان" at bounding box center [169, 183] width 152 height 28
type textarea "Strong, dark roast coffee and milk"
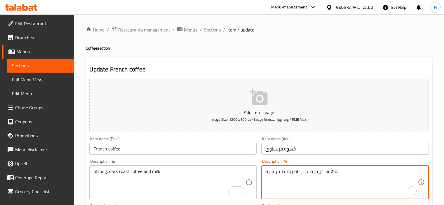
click at [311, 176] on textarea "قهوة كريمية على الطريقة الفرنسية." at bounding box center [342, 183] width 152 height 28
type textarea "r"
type textarea "t"
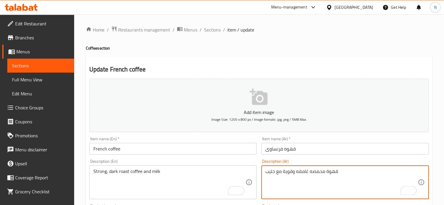
type textarea "قهوة محمصه غامقه وقوية مع حليب"
click at [231, 140] on div "Item name (En)   * French coffee Item name (En) *" at bounding box center [173, 146] width 168 height 18
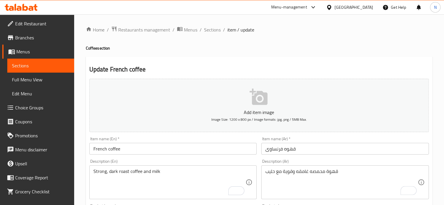
click at [229, 147] on input "French coffee" at bounding box center [173, 149] width 168 height 12
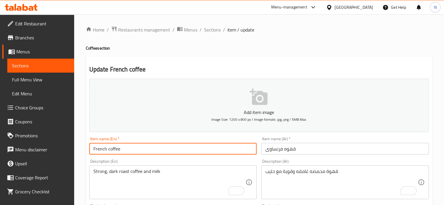
click at [211, 27] on span "Sections" at bounding box center [212, 29] width 17 height 7
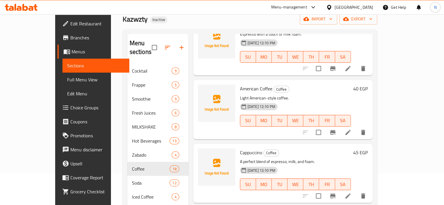
scroll to position [58, 0]
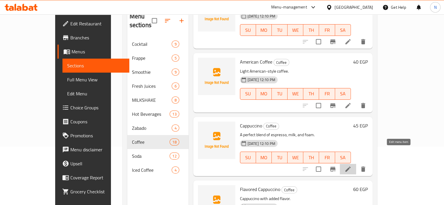
click at [352, 166] on icon at bounding box center [348, 169] width 7 height 7
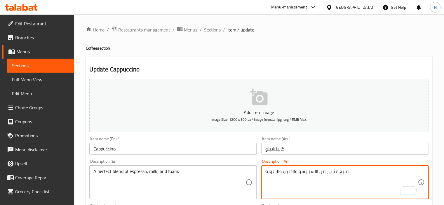
click at [268, 169] on textarea "مزيج مثالي من الاسبريسو والحليب والرغوته." at bounding box center [342, 183] width 152 height 28
type textarea "مزيج مثالي من الاسبريسو والحليب والرغوه."
click at [219, 152] on input "Cappuccino" at bounding box center [173, 149] width 168 height 12
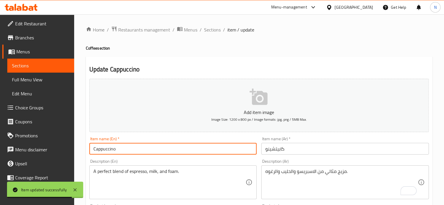
click at [210, 31] on span "Sections" at bounding box center [212, 29] width 17 height 7
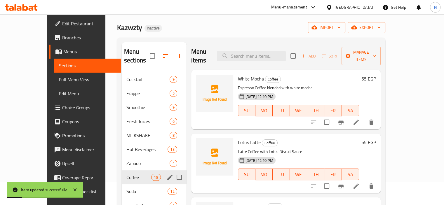
scroll to position [23, 0]
click at [126, 188] on span "Soda" at bounding box center [138, 191] width 25 height 7
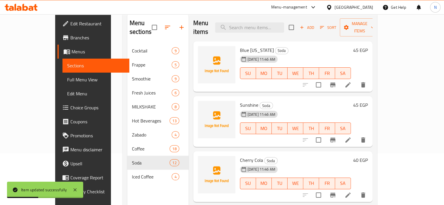
scroll to position [82, 0]
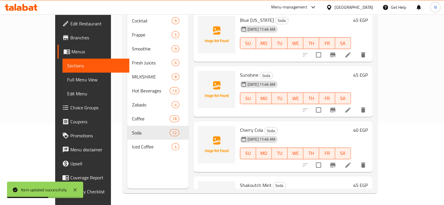
click at [353, 179] on div "Shakoutch Mint Soda 03-09-2025 11:46 AM SU MO TU WE TH FR SA" at bounding box center [296, 202] width 116 height 46
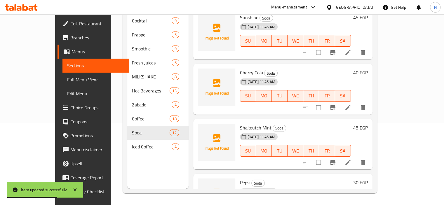
scroll to position [58, 0]
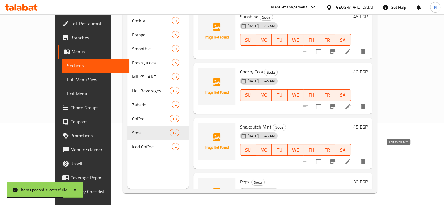
click at [352, 158] on icon at bounding box center [348, 161] width 7 height 7
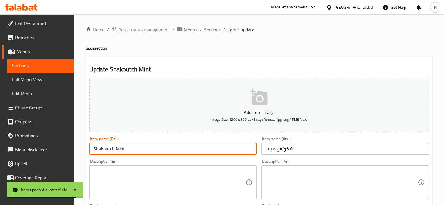
click at [106, 152] on input "Shakoutch Mint" at bounding box center [173, 149] width 168 height 12
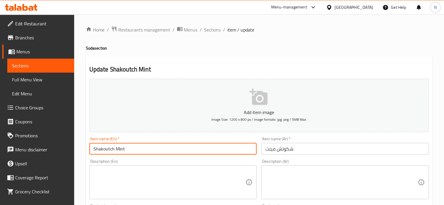
click at [119, 152] on input "Shakoutch Mint" at bounding box center [173, 149] width 168 height 12
paste input "cotch Mints"
type input "Scotch Mint"
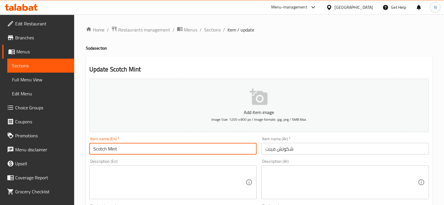
click at [292, 148] on input "شكوتش مينت" at bounding box center [345, 149] width 168 height 12
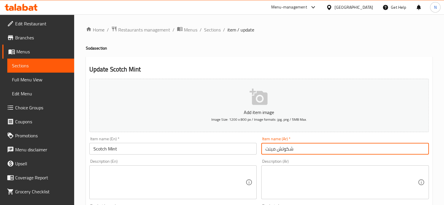
click at [289, 149] on input "شكوتش مينت" at bounding box center [345, 149] width 168 height 12
type input "[PERSON_NAME] مينت"
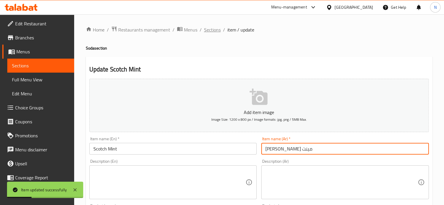
click at [211, 32] on span "Sections" at bounding box center [212, 29] width 17 height 7
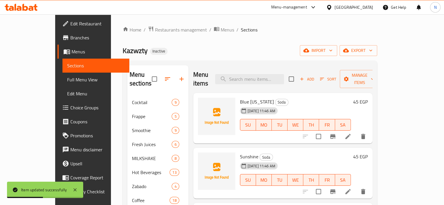
click at [276, 138] on div "Menu items Add Sort Manage items Blue Hawaii Soda 03-09-2025 11:46 AM SU MO TU …" at bounding box center [281, 167] width 184 height 205
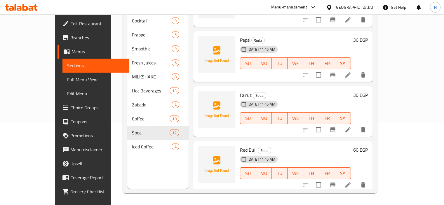
scroll to position [199, 0]
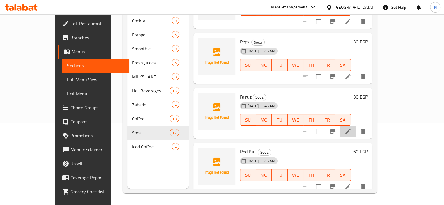
click at [352, 128] on icon at bounding box center [348, 131] width 7 height 7
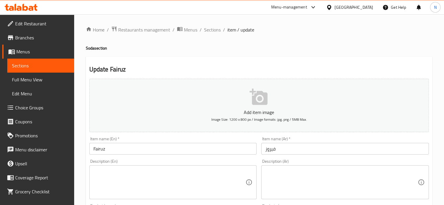
click at [112, 150] on input "Fairuz" at bounding box center [173, 149] width 168 height 12
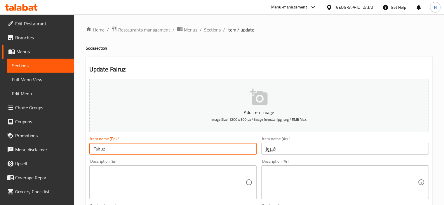
click at [112, 150] on input "Fairuz" at bounding box center [173, 149] width 168 height 12
paste input "fayrouz"
type input "fayrouz"
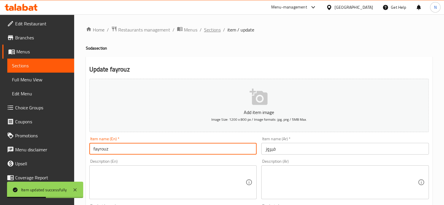
click at [211, 32] on span "Sections" at bounding box center [212, 29] width 17 height 7
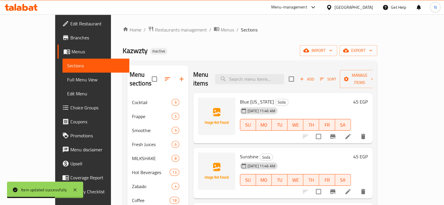
click at [123, 53] on span "Kazwzty" at bounding box center [135, 50] width 25 height 13
copy span "Kazwzty"
click at [315, 150] on div "Sunshine Soda 03-09-2025 11:46 AM SU MO TU WE TH FR SA" at bounding box center [296, 173] width 116 height 46
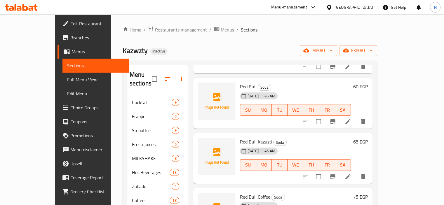
scroll to position [346, 0]
click at [351, 174] on icon at bounding box center [348, 176] width 5 height 5
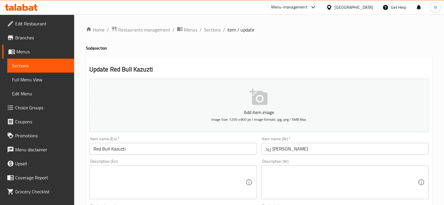
click at [121, 148] on input "Red Bull Kazuzti" at bounding box center [173, 149] width 168 height 12
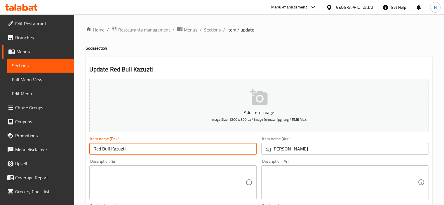
click at [121, 148] on input "Red Bull Kazuzti" at bounding box center [173, 149] width 168 height 12
paste input "wzty"
type input "Red Bull Kazwzty"
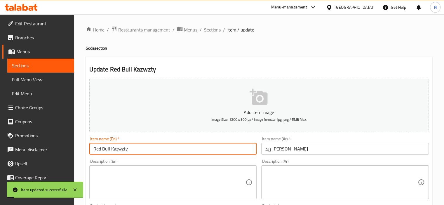
click at [216, 31] on span "Sections" at bounding box center [212, 29] width 17 height 7
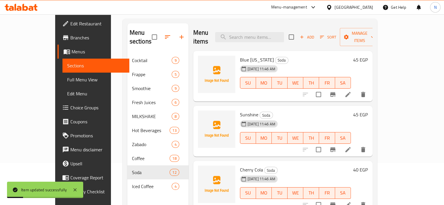
scroll to position [82, 0]
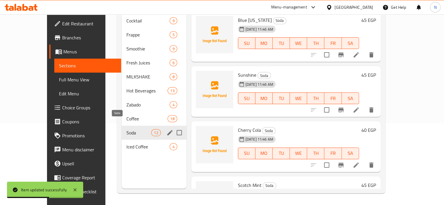
click at [138, 129] on span "Soda" at bounding box center [138, 132] width 25 height 7
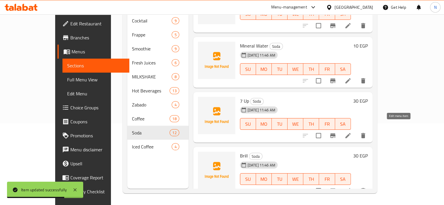
click at [352, 132] on icon at bounding box center [348, 135] width 7 height 7
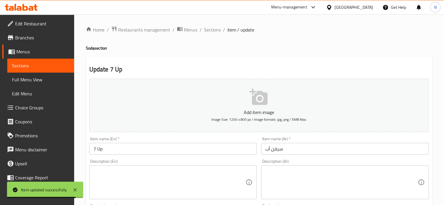
click at [277, 150] on input "سيفن أب" at bounding box center [345, 149] width 168 height 12
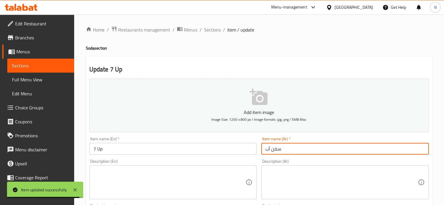
type input "سفن أب"
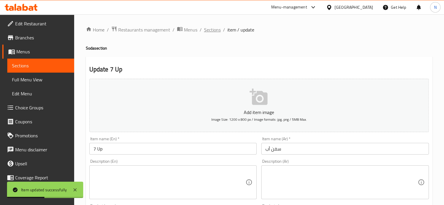
click at [213, 31] on span "Sections" at bounding box center [212, 29] width 17 height 7
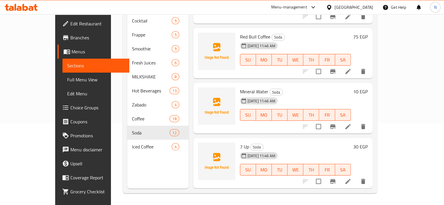
scroll to position [470, 0]
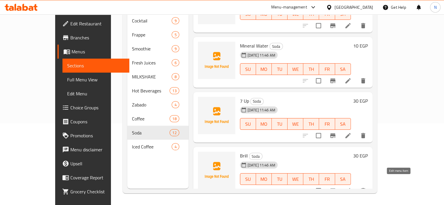
click at [352, 188] on icon at bounding box center [348, 191] width 7 height 7
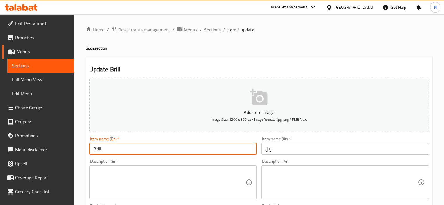
click at [108, 150] on input "Brill" at bounding box center [173, 149] width 168 height 12
paste input "ire"
type input "Birell"
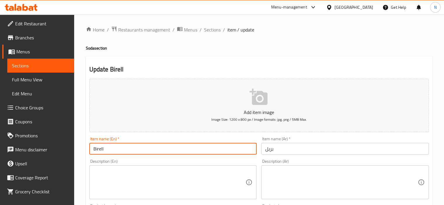
click at [271, 146] on input "بريل" at bounding box center [345, 149] width 168 height 12
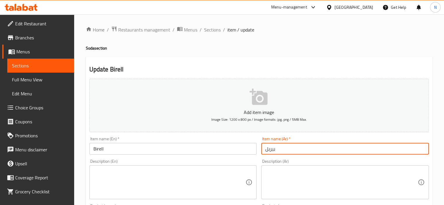
click at [275, 146] on input "بيريل" at bounding box center [345, 149] width 168 height 12
click at [270, 149] on input "بيريل" at bounding box center [345, 149] width 168 height 12
type input "بيريل"
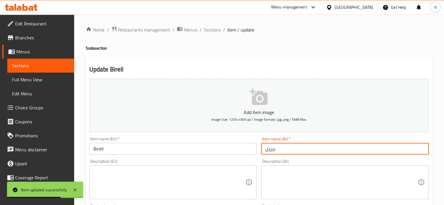
click at [179, 151] on input "Birell" at bounding box center [173, 149] width 168 height 12
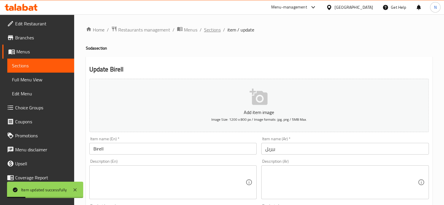
click at [204, 33] on span "Sections" at bounding box center [212, 29] width 17 height 7
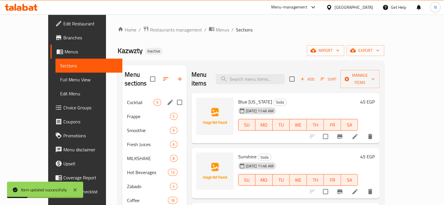
click at [118, 167] on div "Menu sections Cocktail 9 Frappe 5 Smoothie 9 Fresh Juices 6 MILKSHAKE 8 Hot Bev…" at bounding box center [251, 168] width 267 height 215
click at [118, 171] on div "Menu sections Cocktail 9 Frappe 5 Smoothie 9 Fresh Juices 6 MILKSHAKE 8 Hot Bev…" at bounding box center [251, 168] width 267 height 215
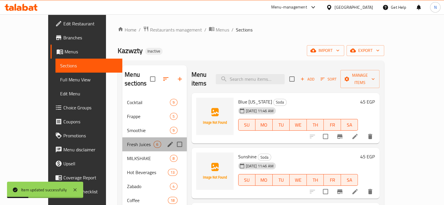
click at [124, 140] on div "Fresh Juices 6" at bounding box center [154, 145] width 64 height 14
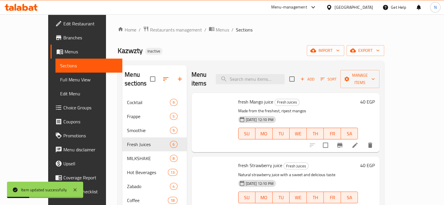
scroll to position [82, 0]
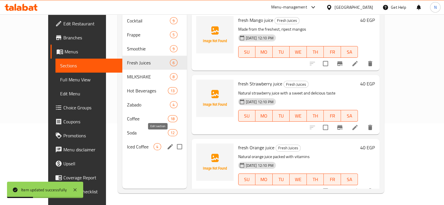
click at [167, 143] on icon "edit" at bounding box center [170, 146] width 7 height 7
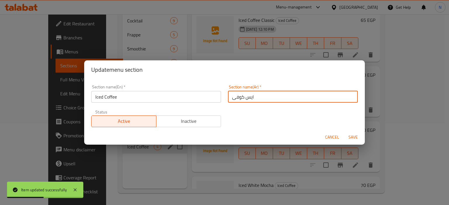
click at [228, 97] on input "ايس كوفى" at bounding box center [293, 97] width 130 height 12
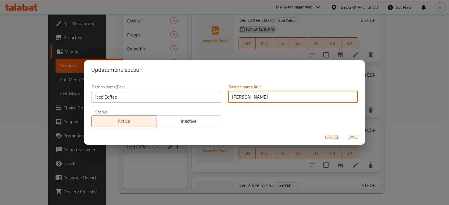
type input "[PERSON_NAME]"
click at [344, 132] on button "Save" at bounding box center [353, 137] width 19 height 11
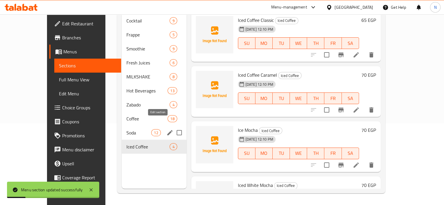
click at [167, 129] on icon "edit" at bounding box center [170, 132] width 7 height 7
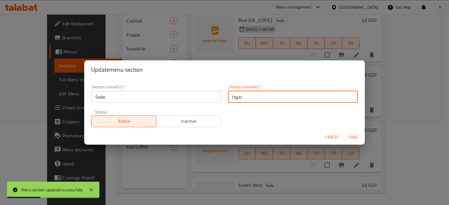
click at [228, 96] on input "صودا" at bounding box center [293, 97] width 130 height 12
type input "الصودا"
click at [344, 132] on button "Save" at bounding box center [353, 137] width 19 height 11
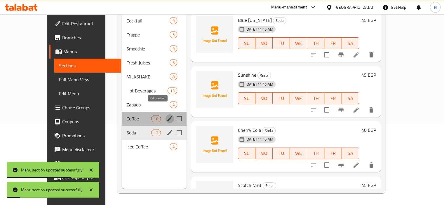
click at [166, 115] on button "edit" at bounding box center [170, 119] width 9 height 9
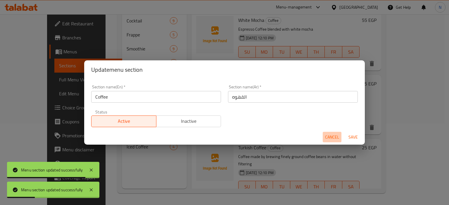
click at [332, 141] on span "Cancel" at bounding box center [332, 137] width 14 height 7
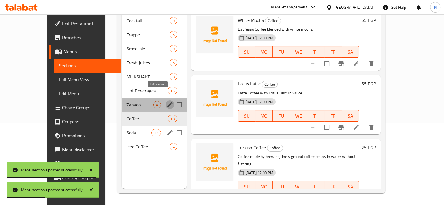
click at [167, 102] on icon "edit" at bounding box center [169, 104] width 5 height 5
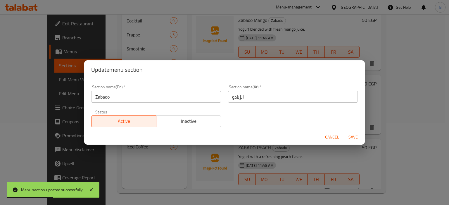
click at [160, 74] on h2 "Update menu section" at bounding box center [224, 69] width 266 height 9
click at [165, 50] on div "Update menu section Section name(En)   * Zabado Section name(En) * Section name…" at bounding box center [224, 102] width 449 height 205
click at [333, 134] on span "Cancel" at bounding box center [332, 137] width 14 height 7
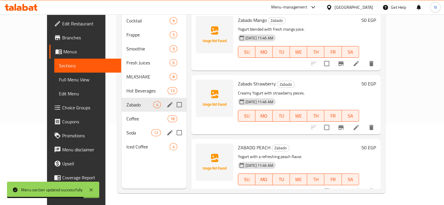
click at [59, 78] on span "Full Menu View" at bounding box center [88, 79] width 58 height 7
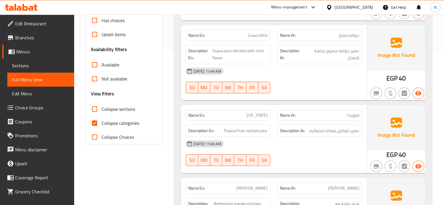
scroll to position [175, 0]
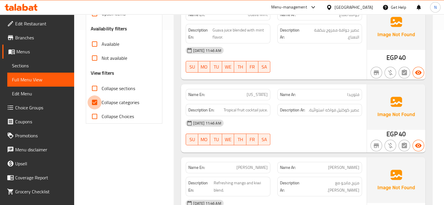
click at [89, 101] on input "Collapse categories" at bounding box center [95, 103] width 14 height 14
checkbox input "false"
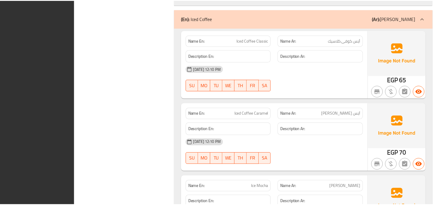
scroll to position [7133, 0]
